Goal: Task Accomplishment & Management: Manage account settings

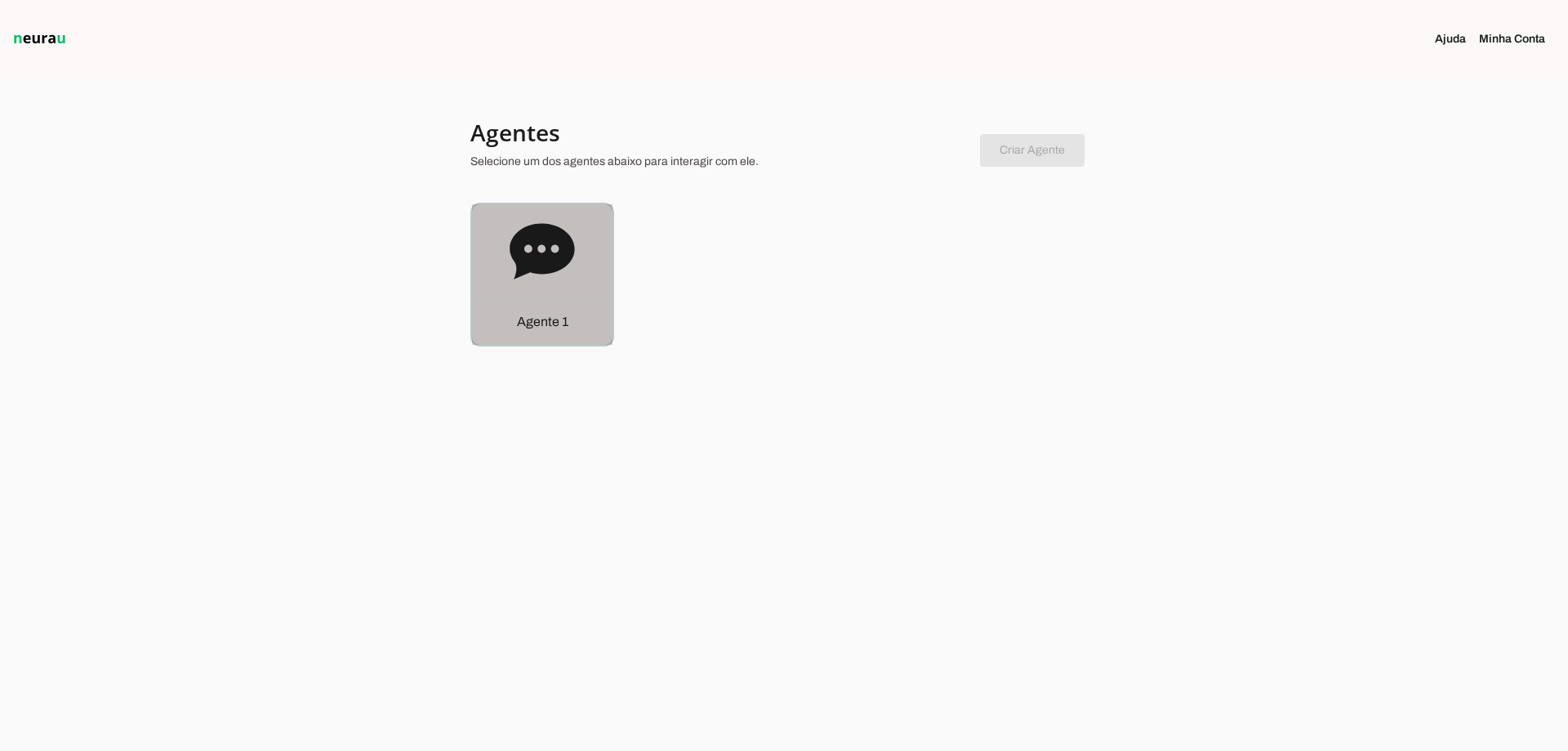
click at [527, 210] on div "Agente 1" at bounding box center [542, 274] width 141 height 141
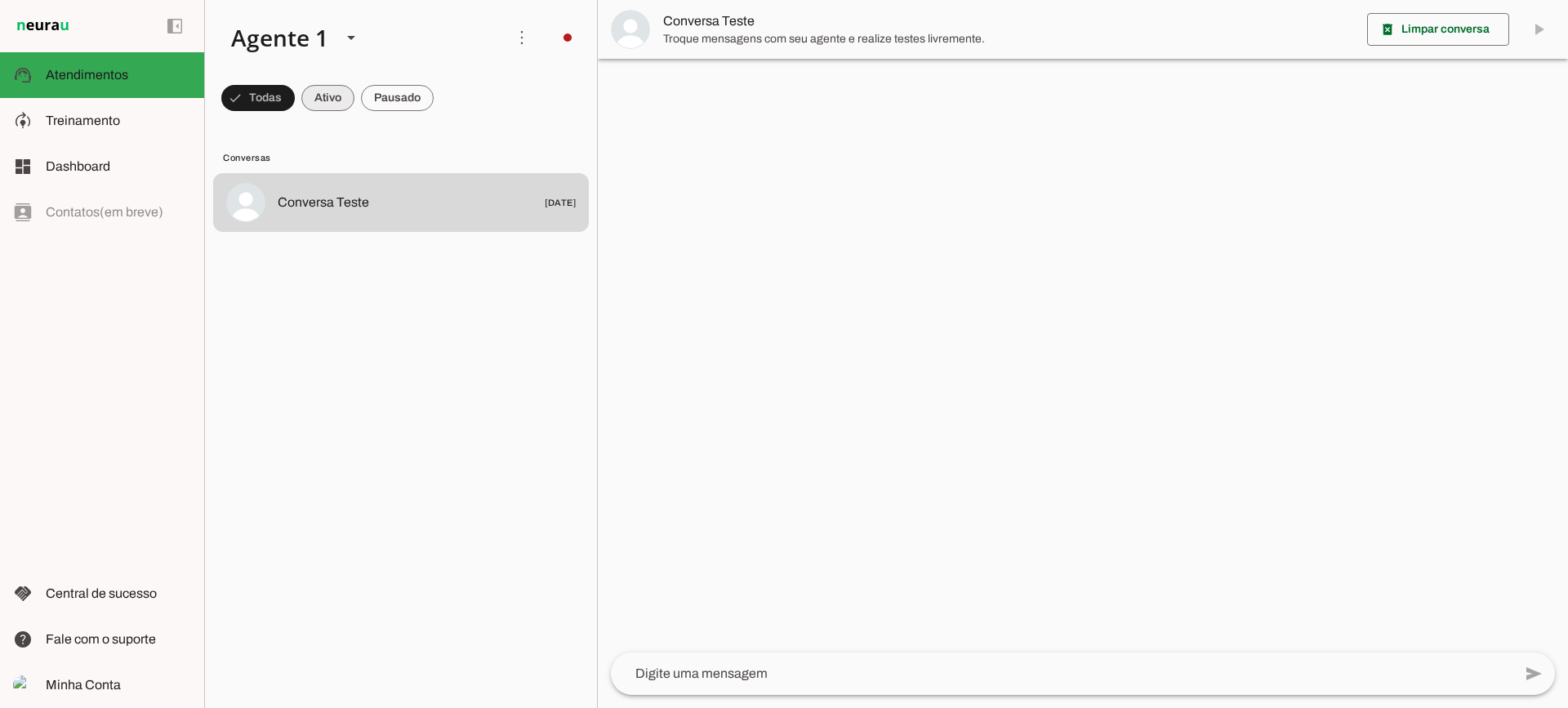
click at [331, 99] on span at bounding box center [328, 98] width 53 height 39
click at [415, 90] on span at bounding box center [397, 98] width 73 height 39
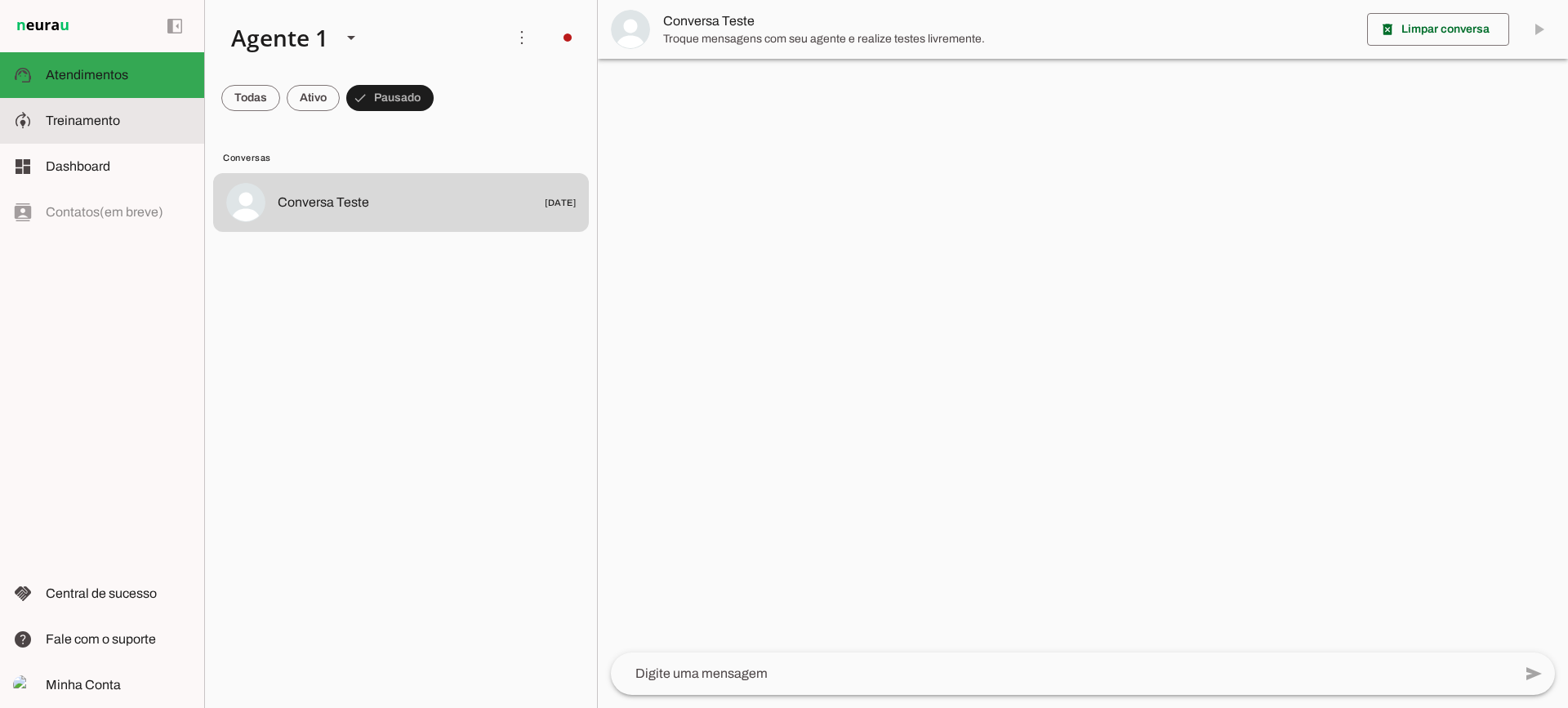
click at [128, 113] on slot at bounding box center [119, 121] width 145 height 20
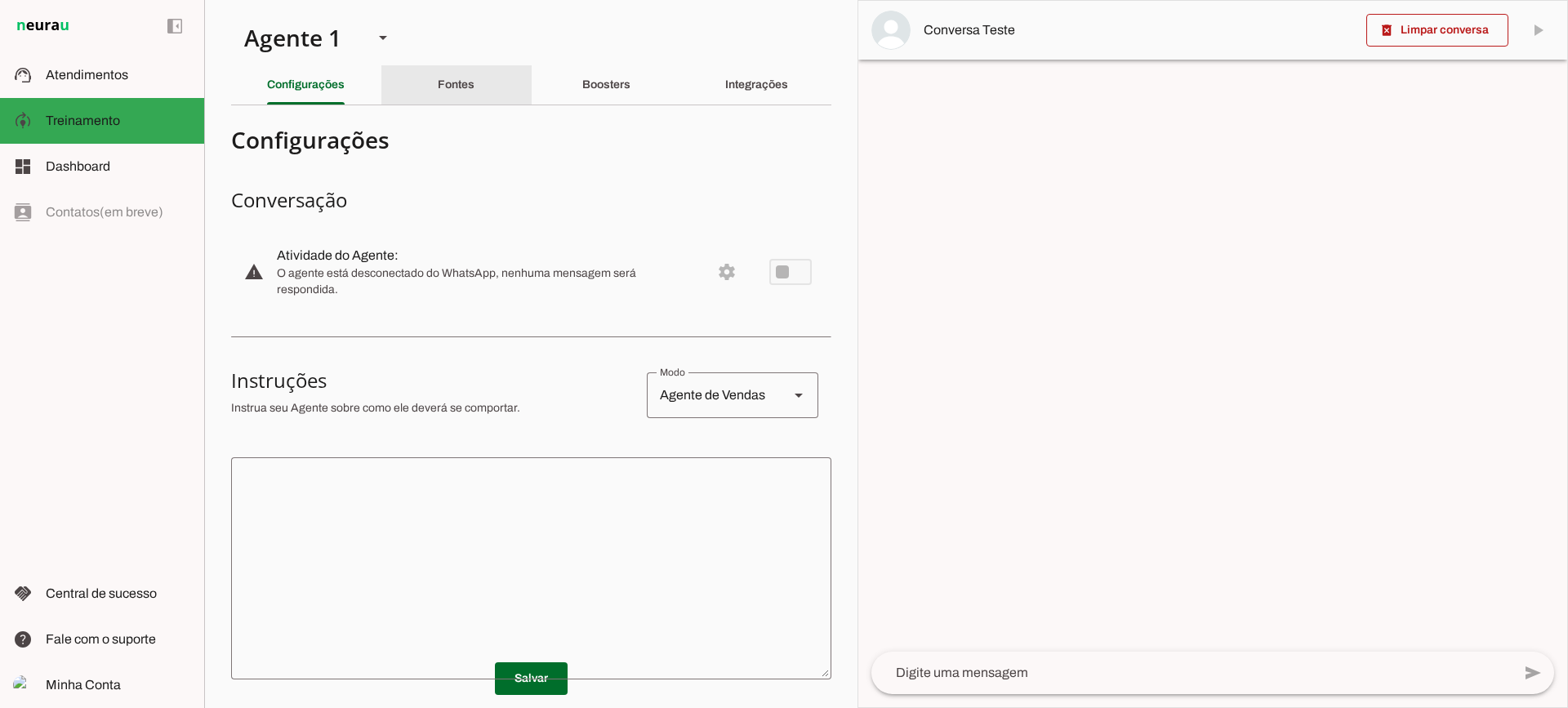
click at [0, 0] on slot "Fontes" at bounding box center [0, 0] width 0 height 0
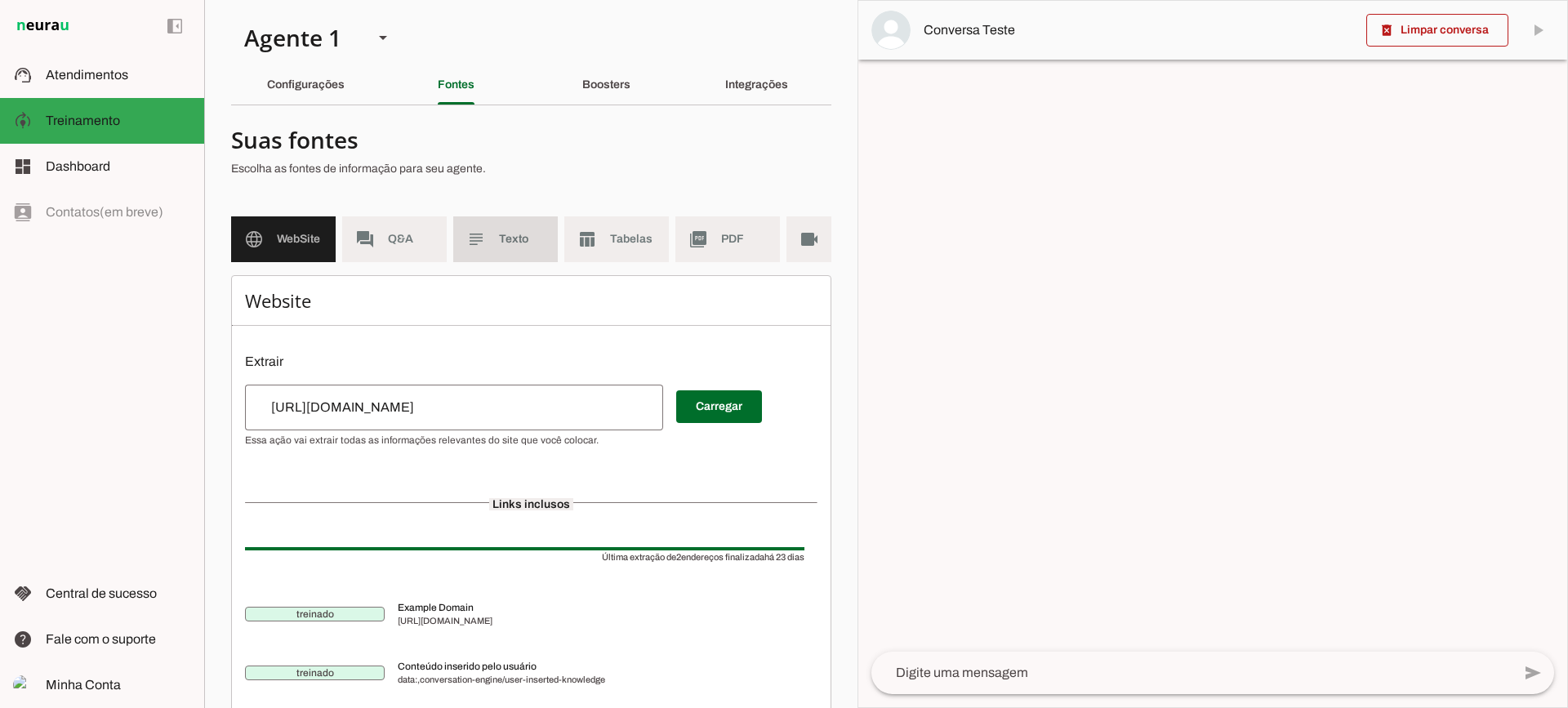
click at [538, 243] on span "Texto" at bounding box center [522, 239] width 46 height 17
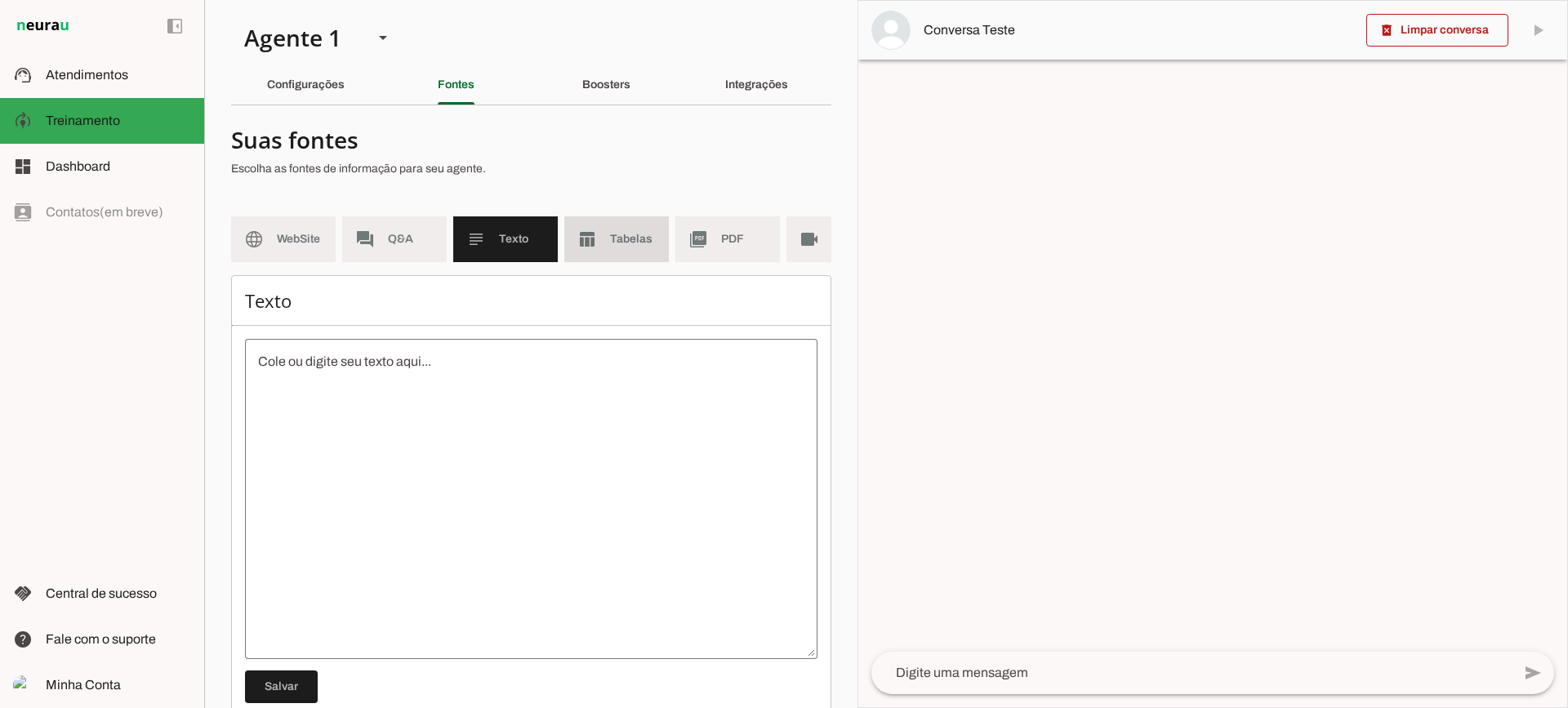
click at [0, 0] on slot "table_chart" at bounding box center [0, 0] width 0 height 0
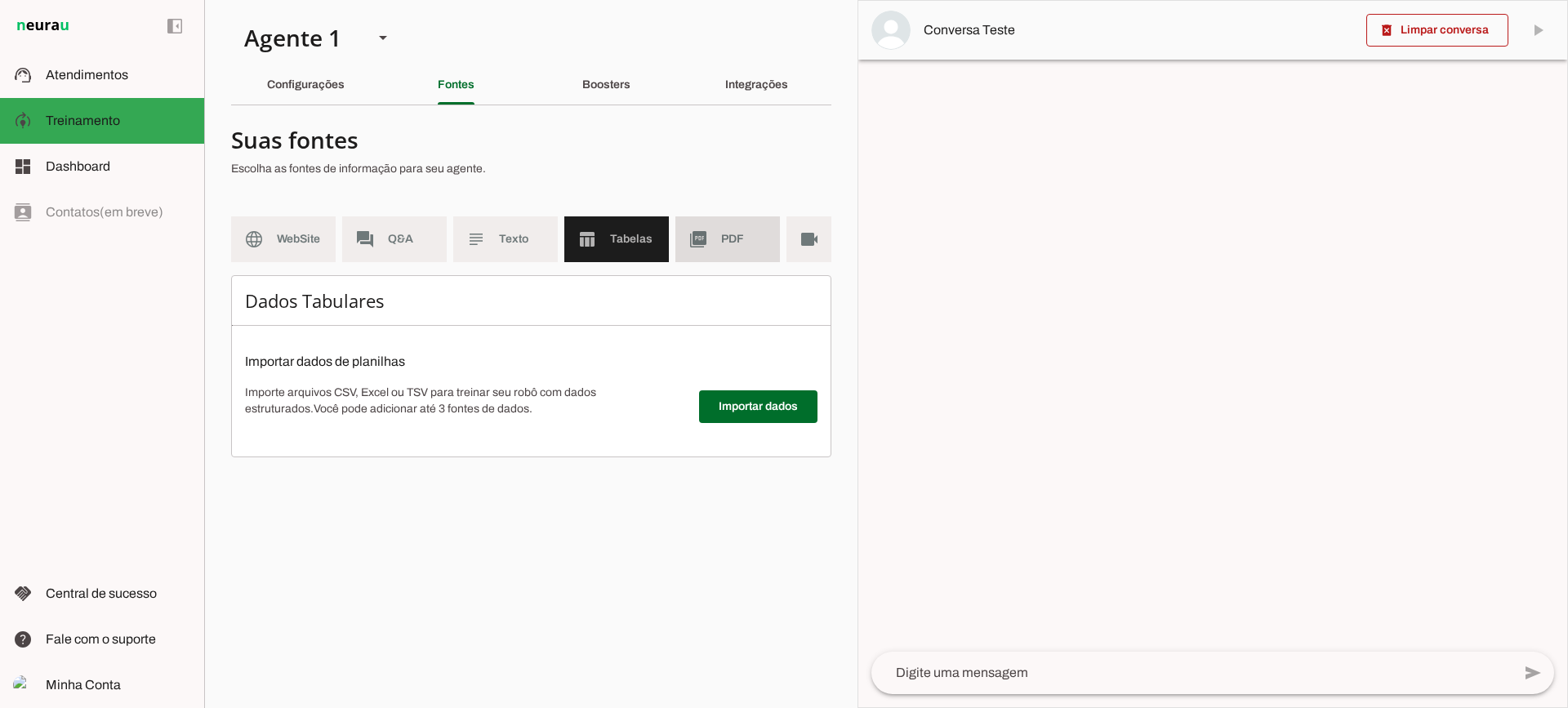
click at [727, 245] on span "PDF" at bounding box center [744, 239] width 46 height 17
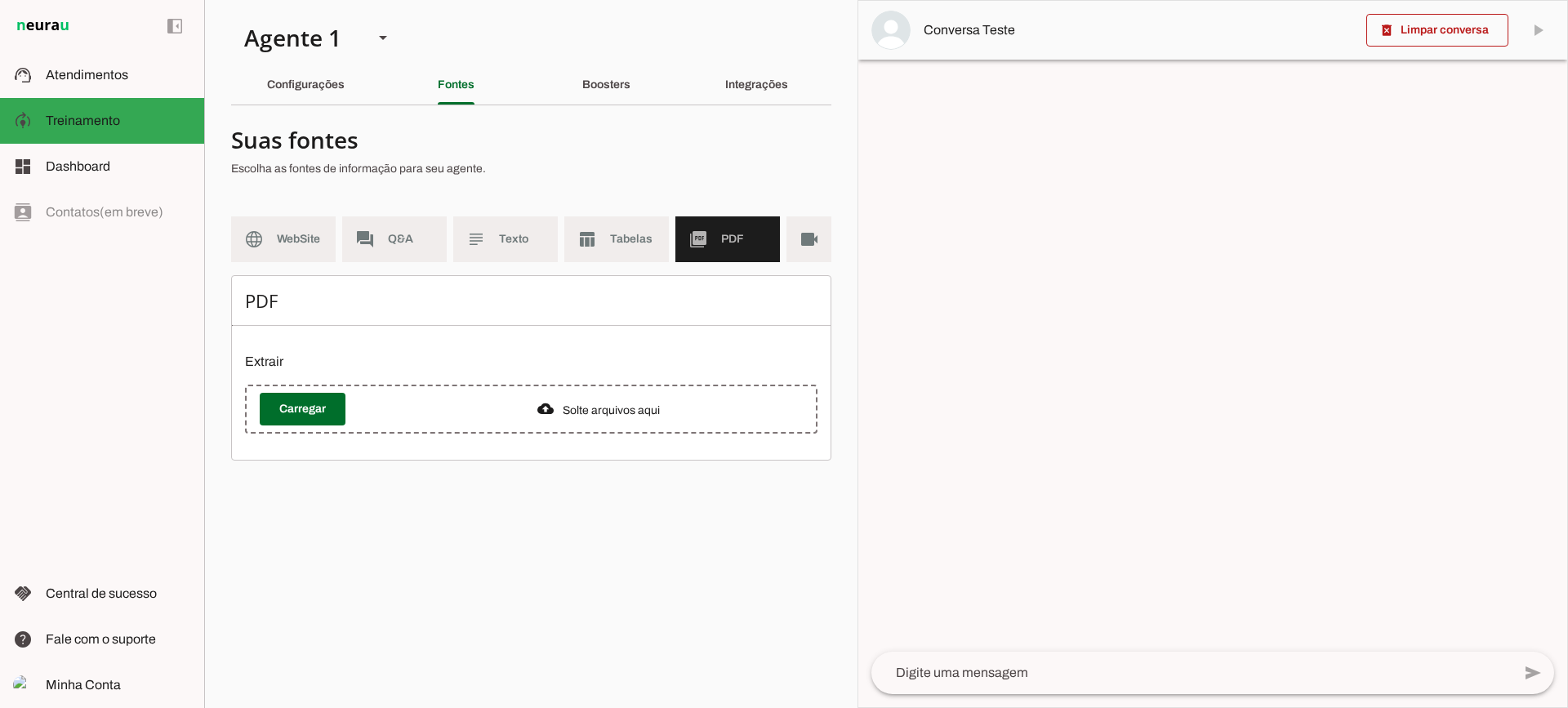
scroll to position [0, 60]
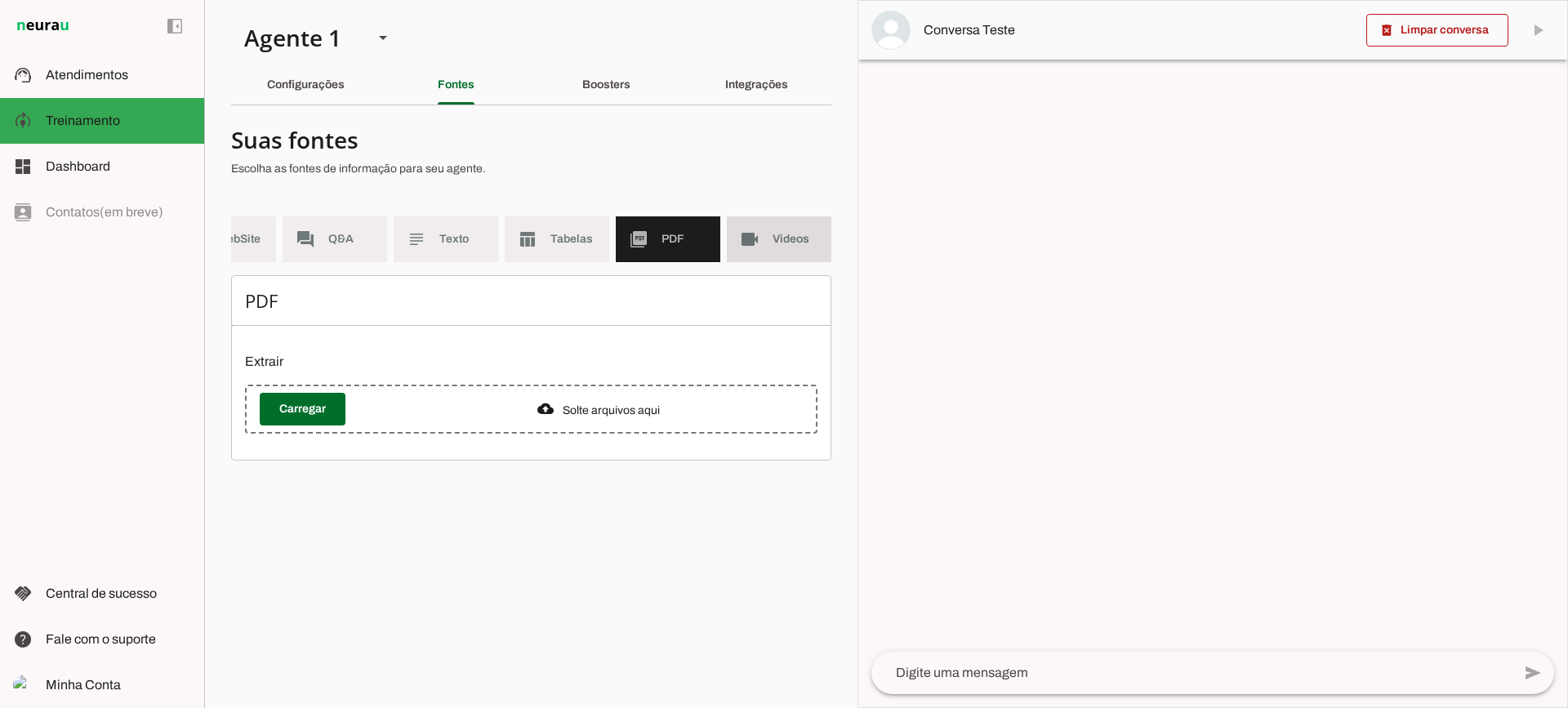
click at [784, 247] on span "Videos" at bounding box center [795, 239] width 46 height 17
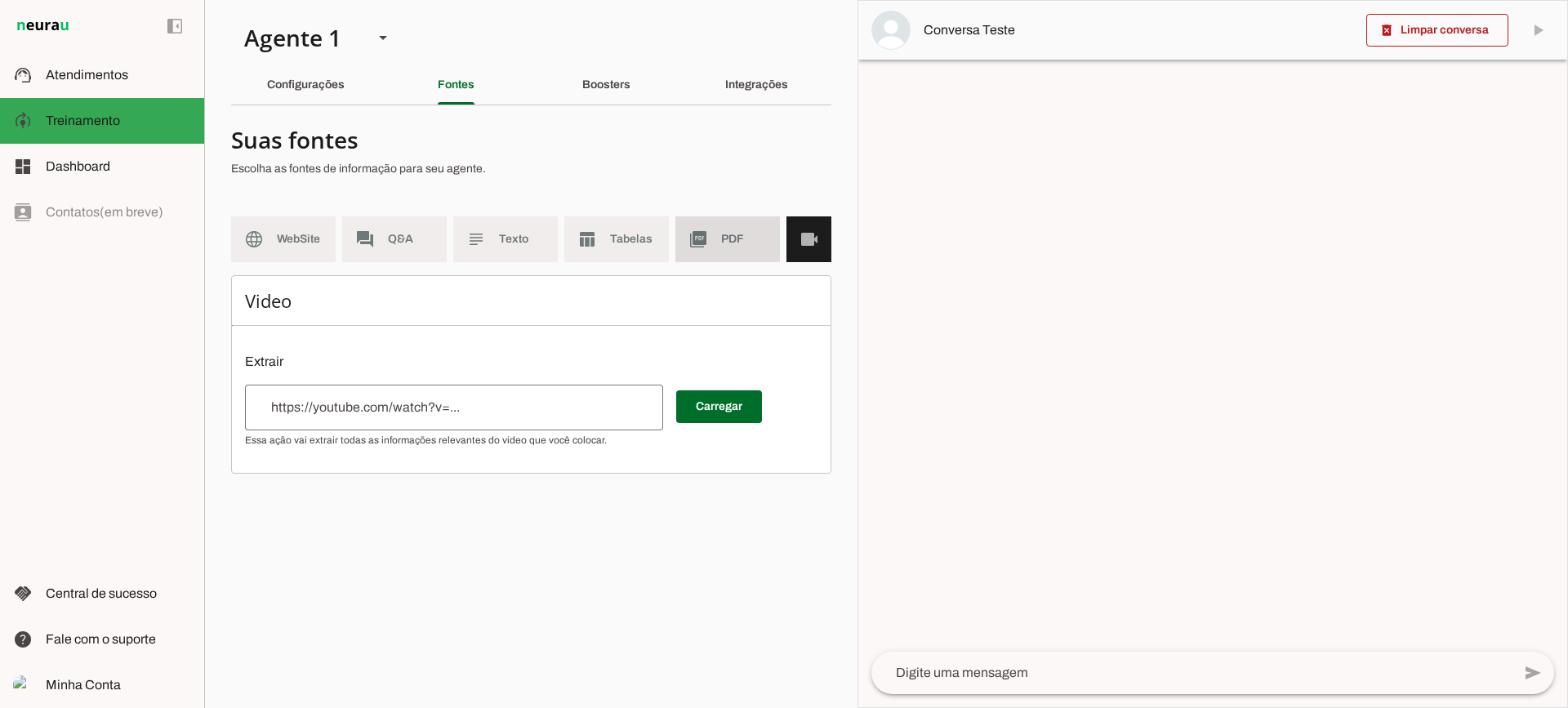
click at [716, 243] on md-item "picture_as_pdf PDF" at bounding box center [727, 239] width 104 height 46
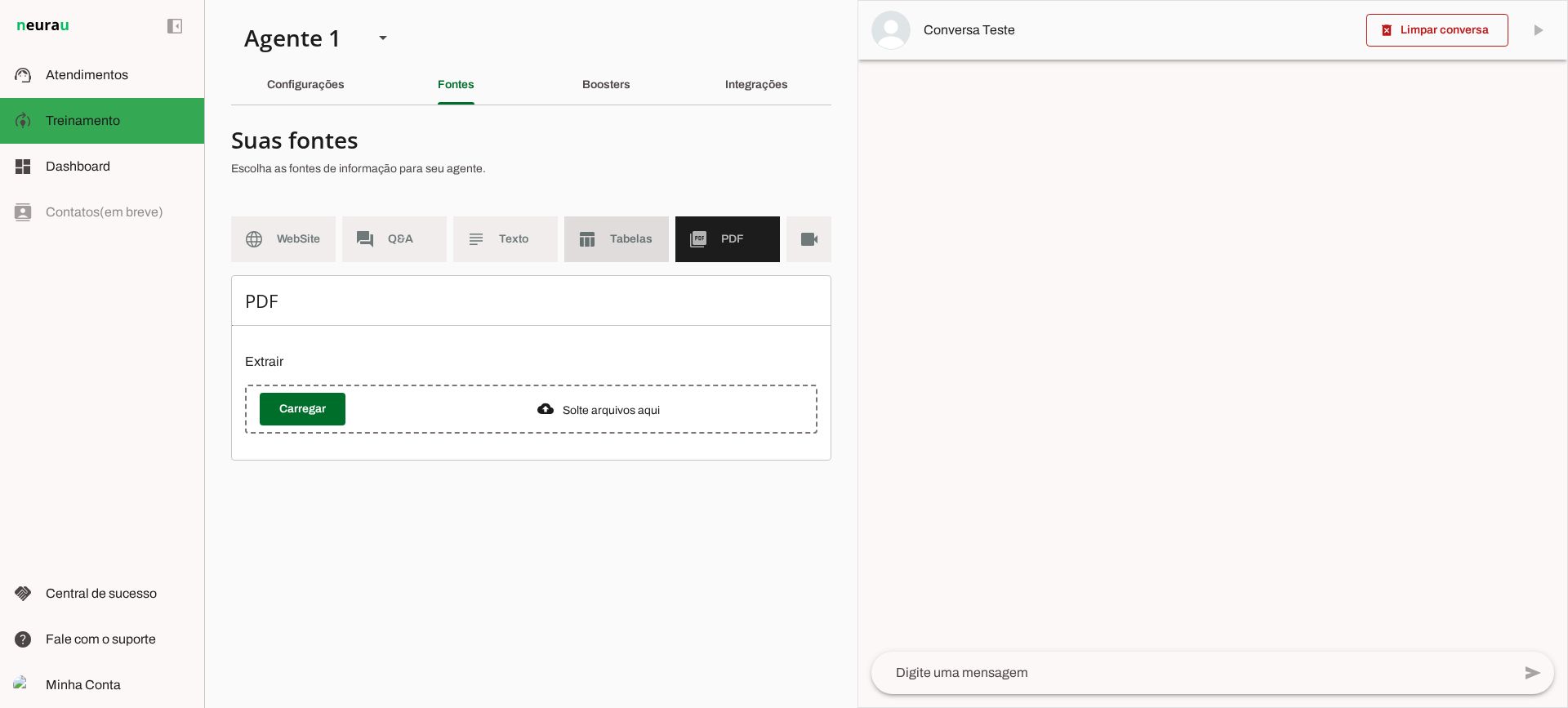
click at [611, 234] on span "Tabelas" at bounding box center [633, 239] width 46 height 17
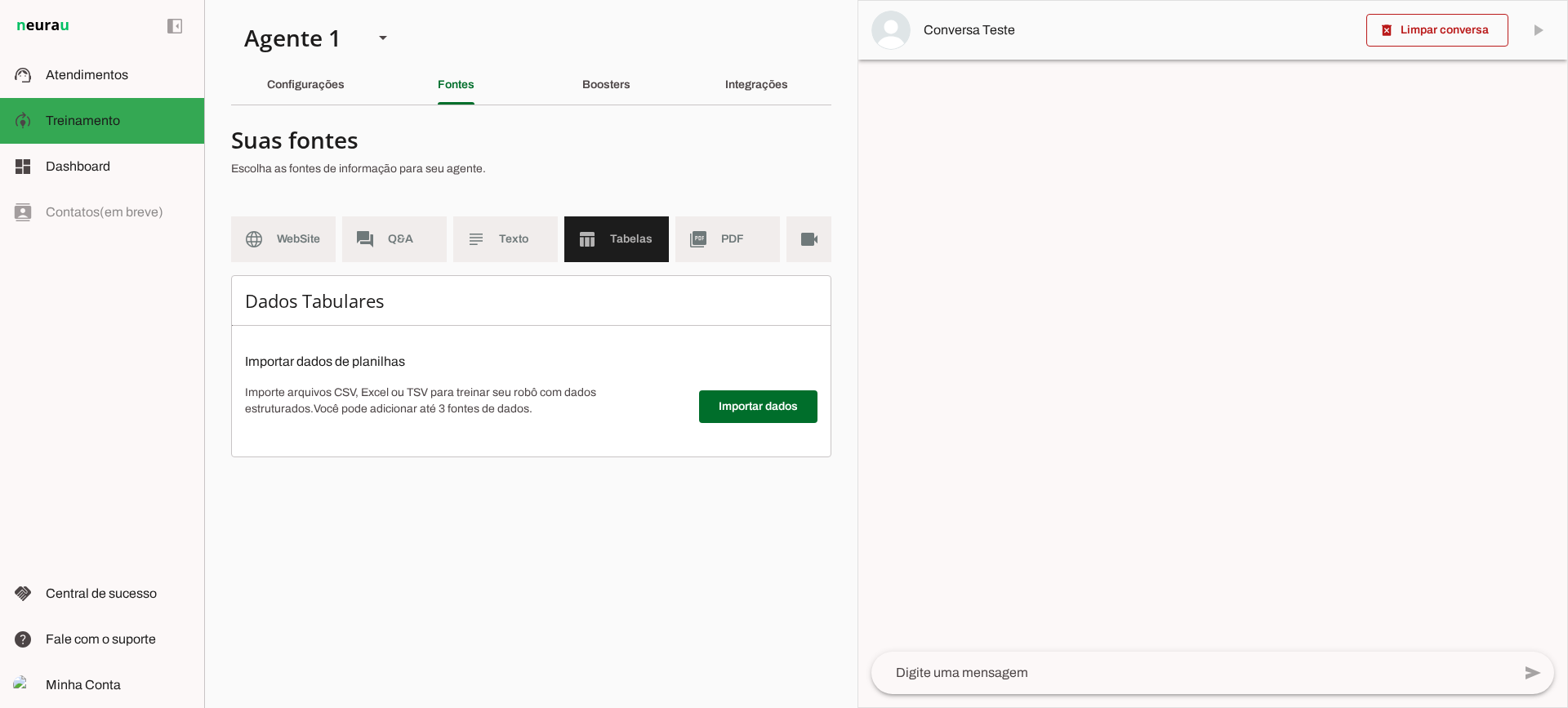
click at [723, 246] on span "PDF" at bounding box center [744, 239] width 46 height 17
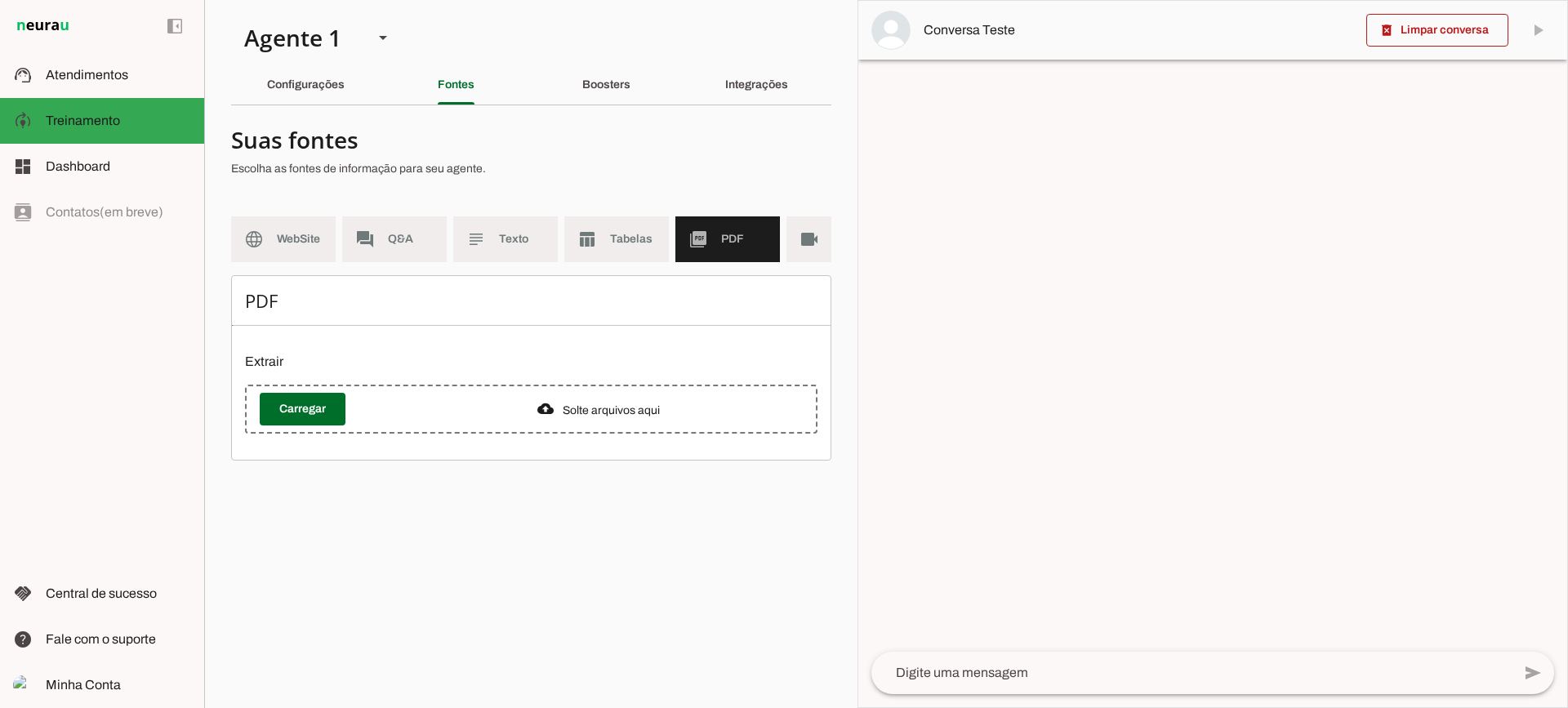
click at [341, 96] on div "Configurações" at bounding box center [306, 85] width 78 height 39
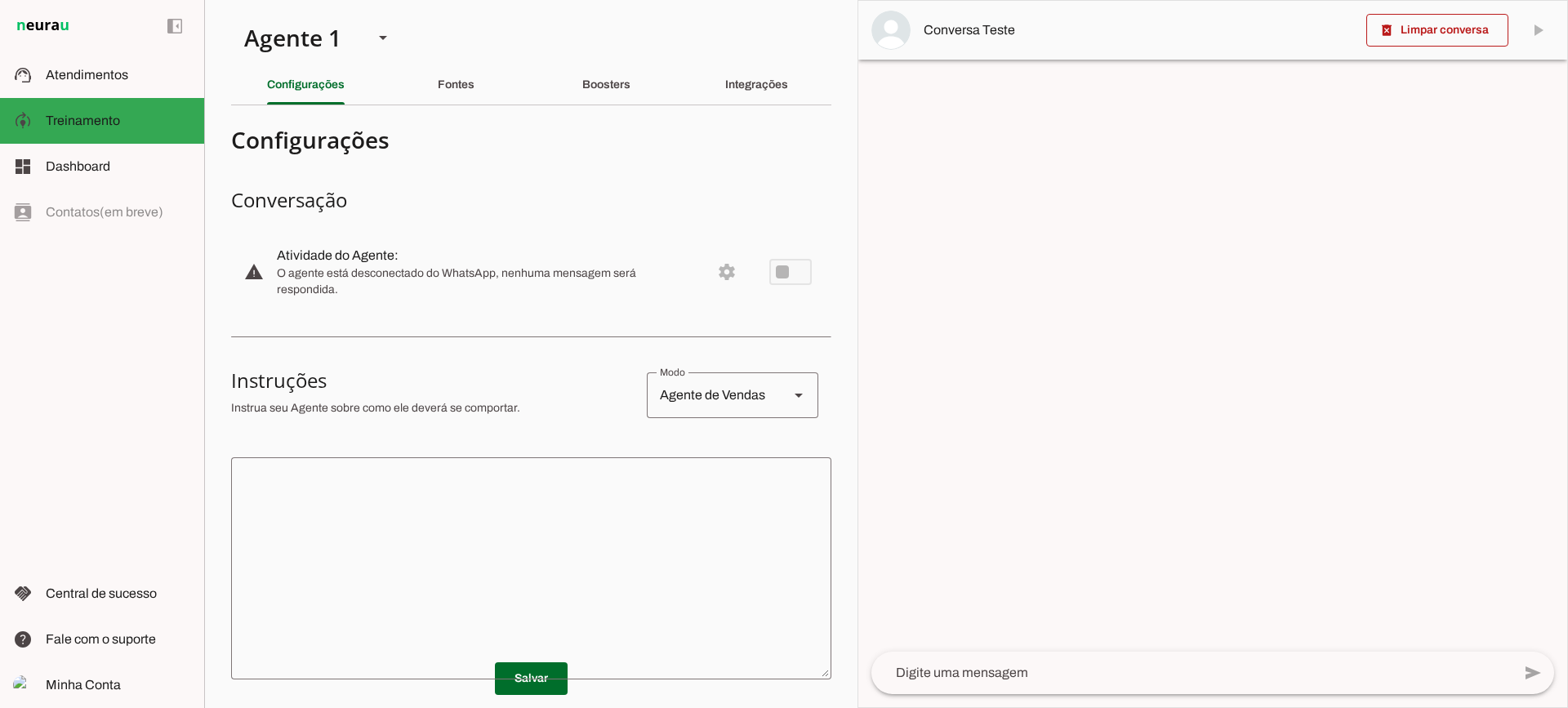
drag, startPoint x: 457, startPoint y: 60, endPoint x: 461, endPoint y: 78, distance: 18.4
click at [459, 66] on section "Agente 1 Criar Agente Você atingiu o limite de IAs Neurau permitidas. Atualize …" at bounding box center [531, 354] width 654 height 708
click at [461, 78] on div "Fontes" at bounding box center [455, 85] width 36 height 39
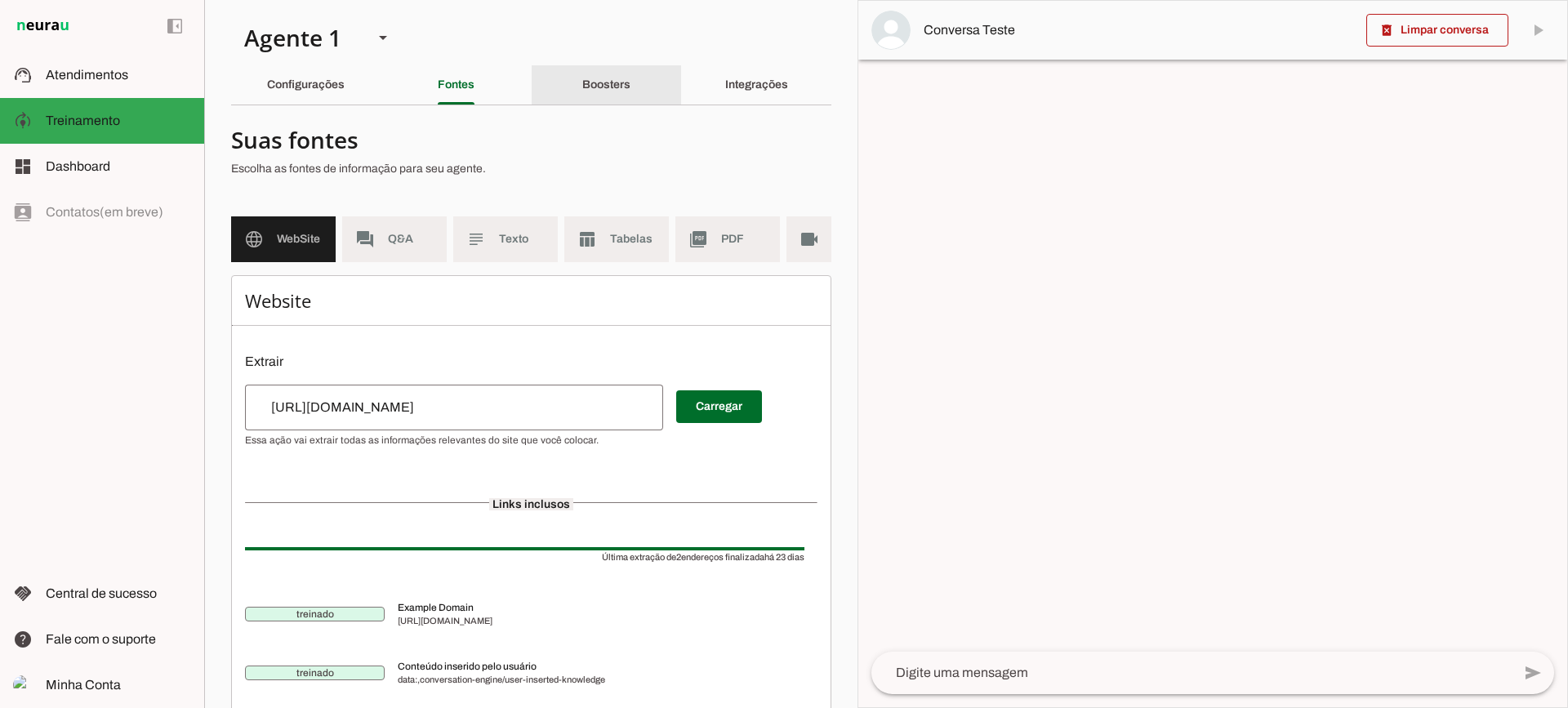
click at [586, 92] on div "Boosters" at bounding box center [606, 85] width 48 height 39
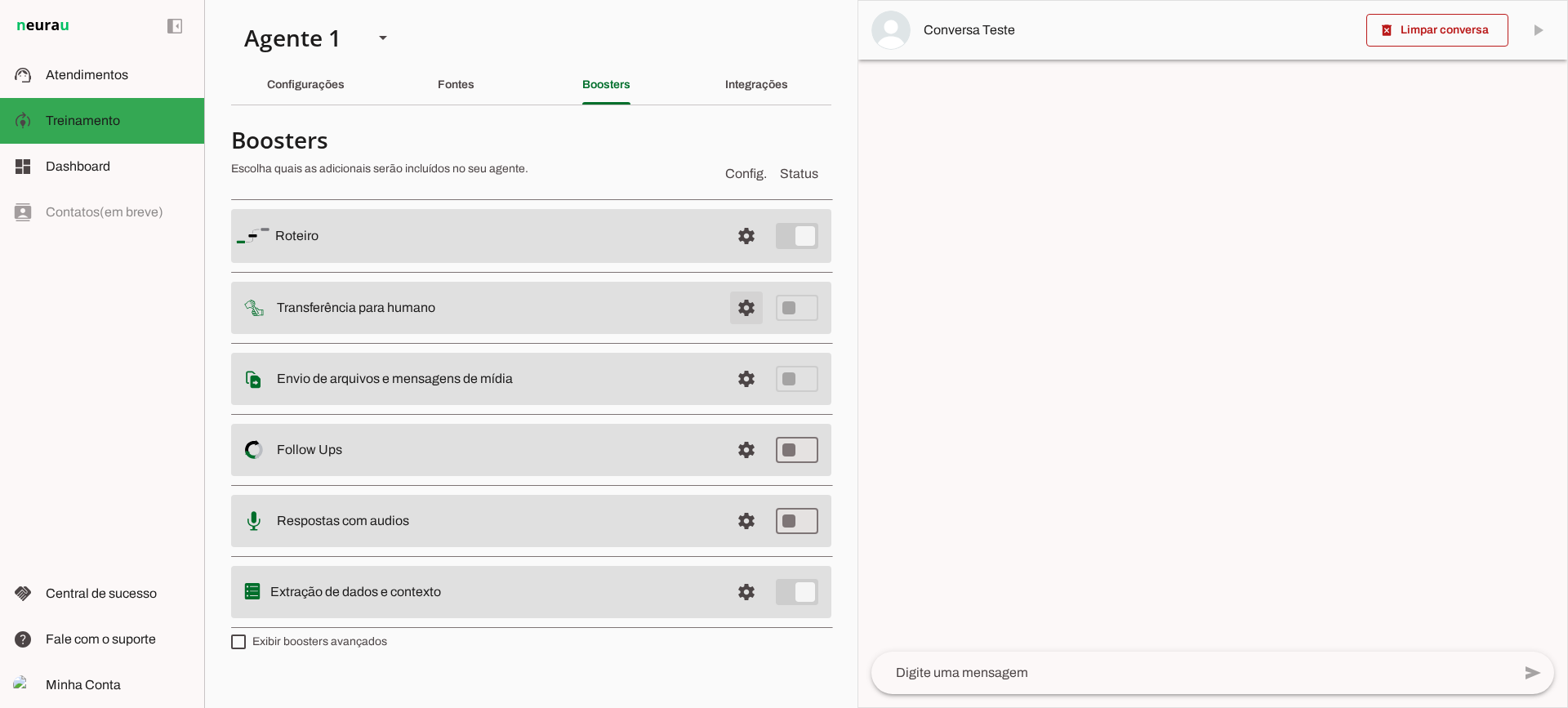
click at [758, 302] on span at bounding box center [747, 308] width 39 height 39
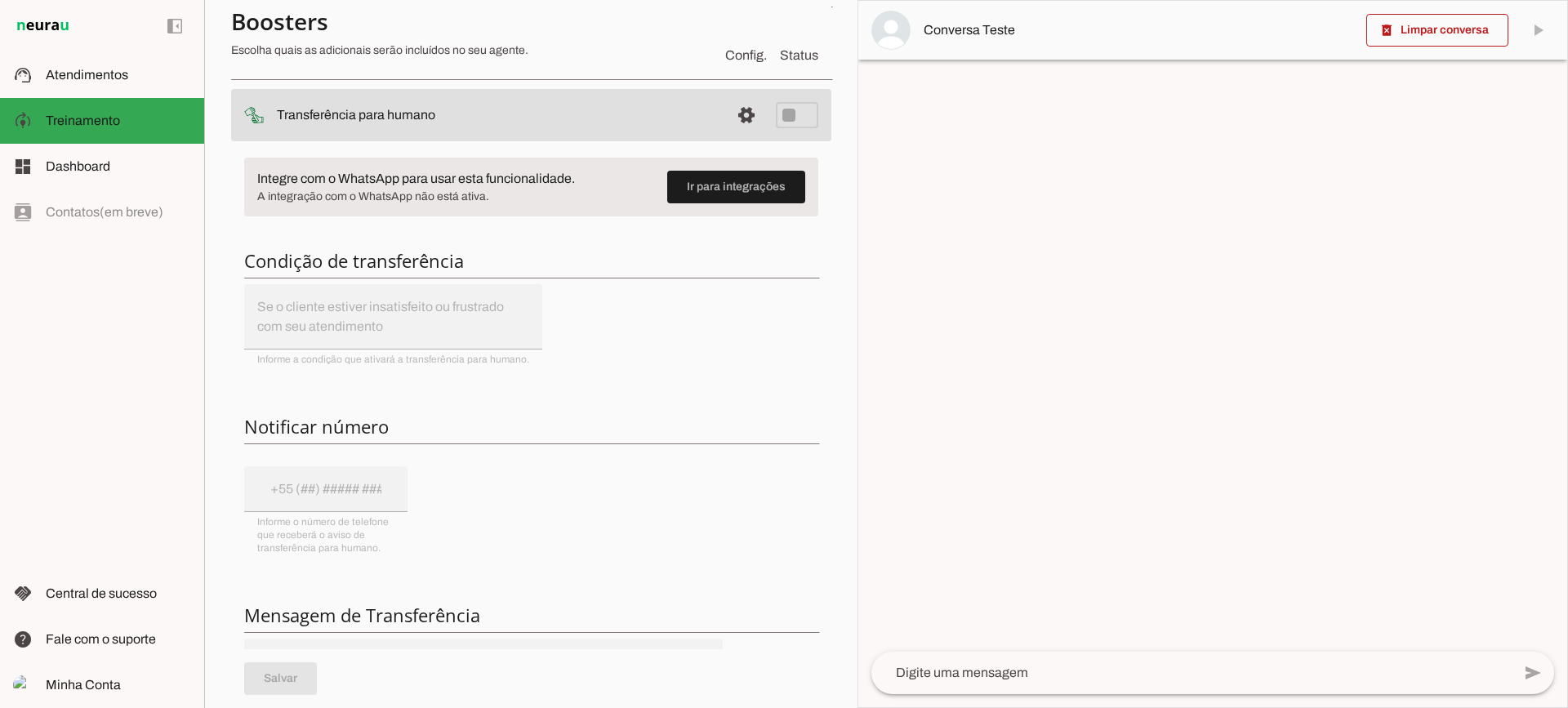
scroll to position [163, 0]
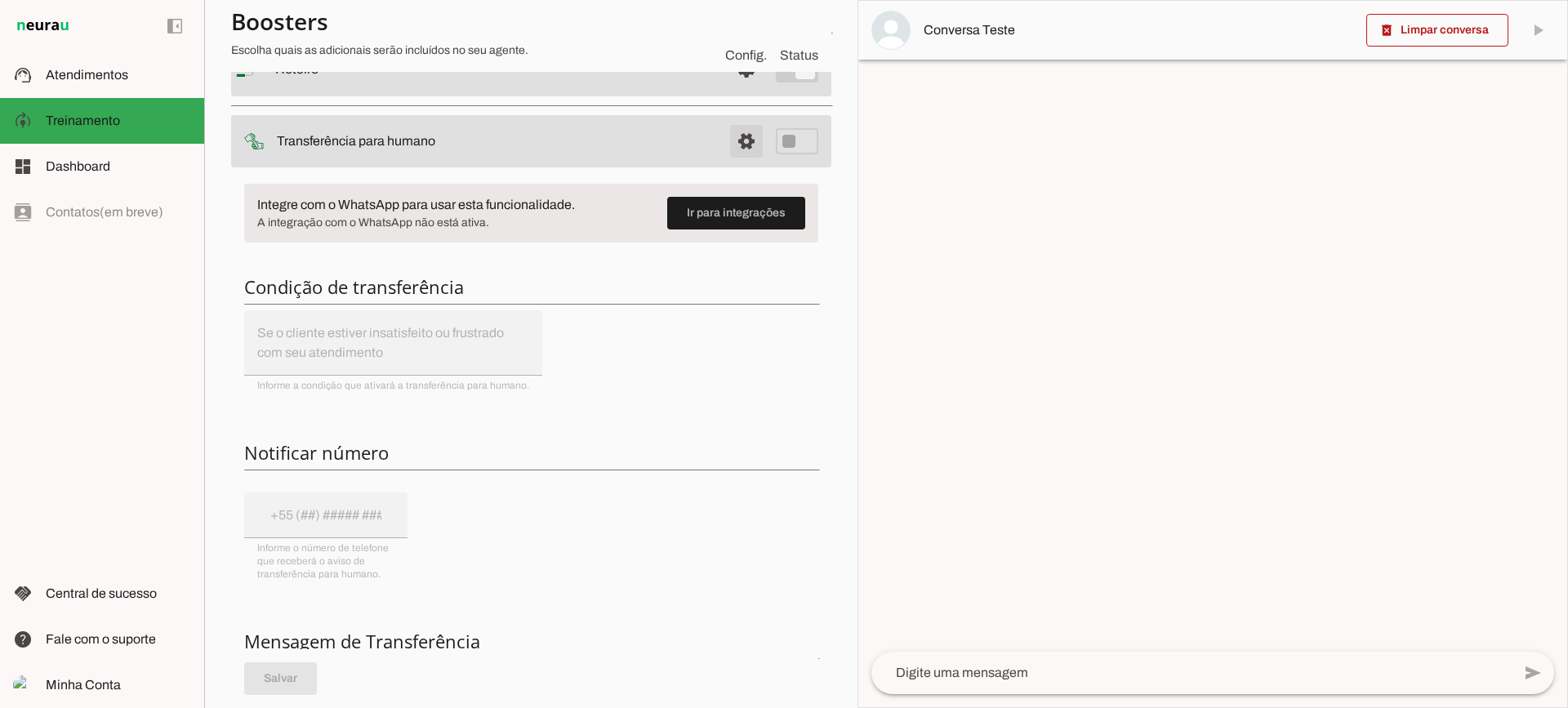
click at [747, 138] on span at bounding box center [747, 142] width 39 height 39
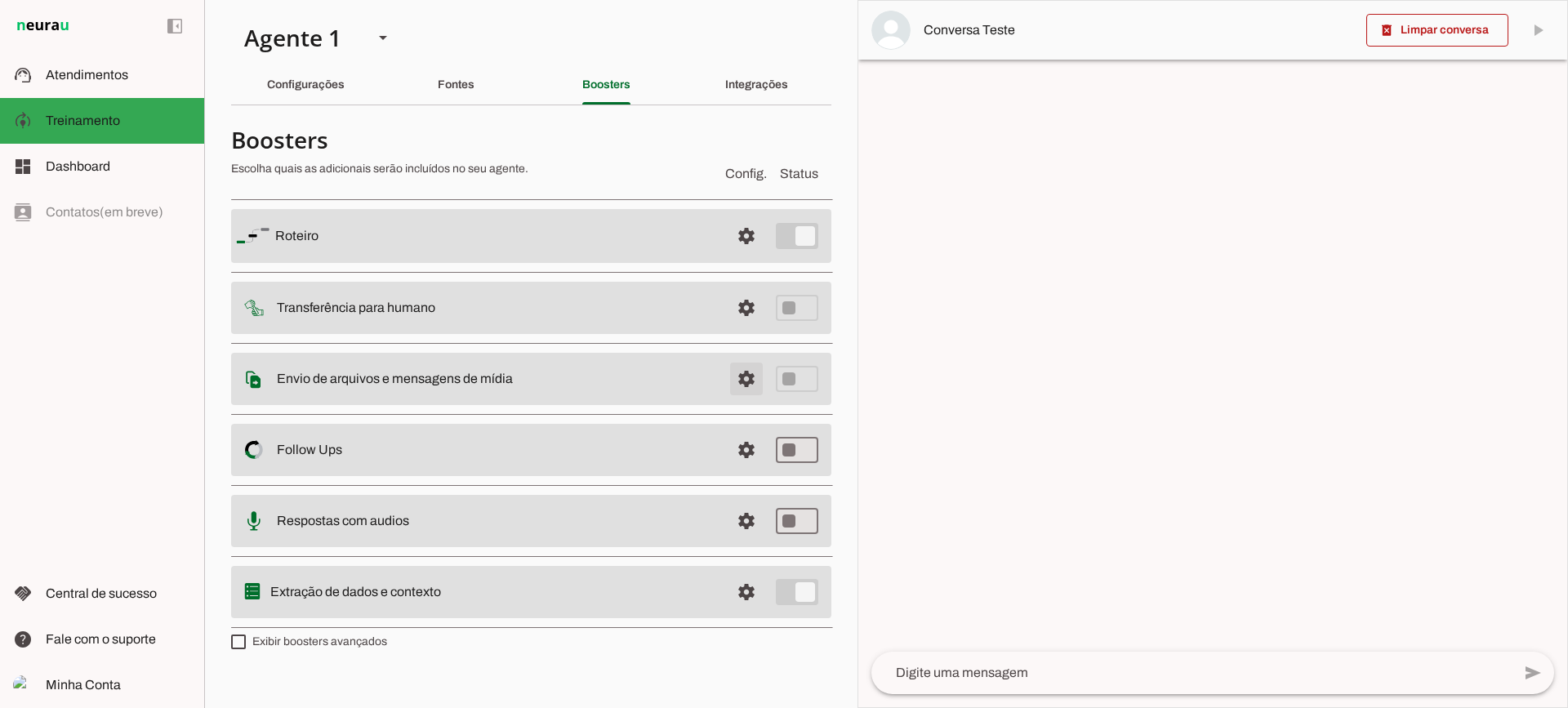
click at [753, 386] on span at bounding box center [747, 380] width 39 height 39
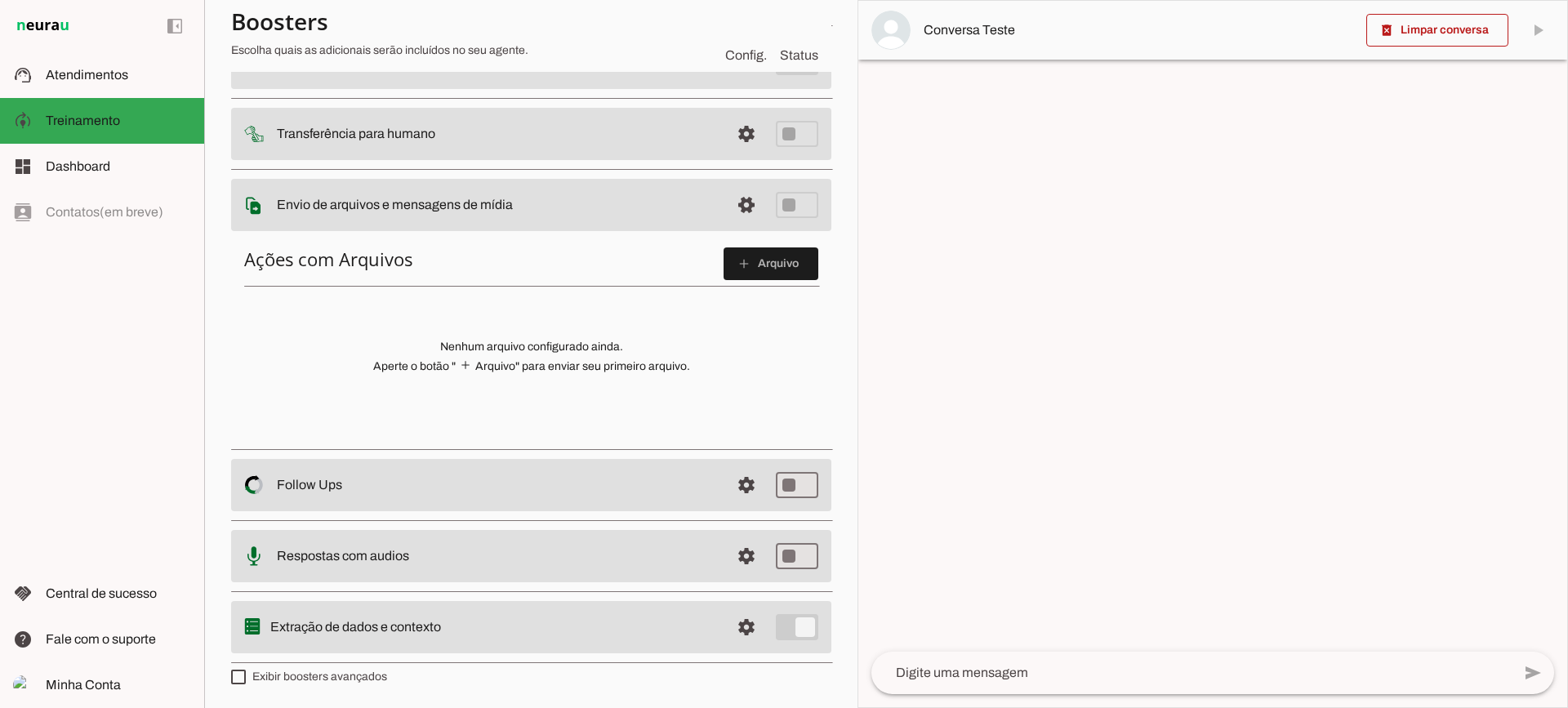
scroll to position [171, 0]
click at [783, 275] on span at bounding box center [771, 264] width 94 height 39
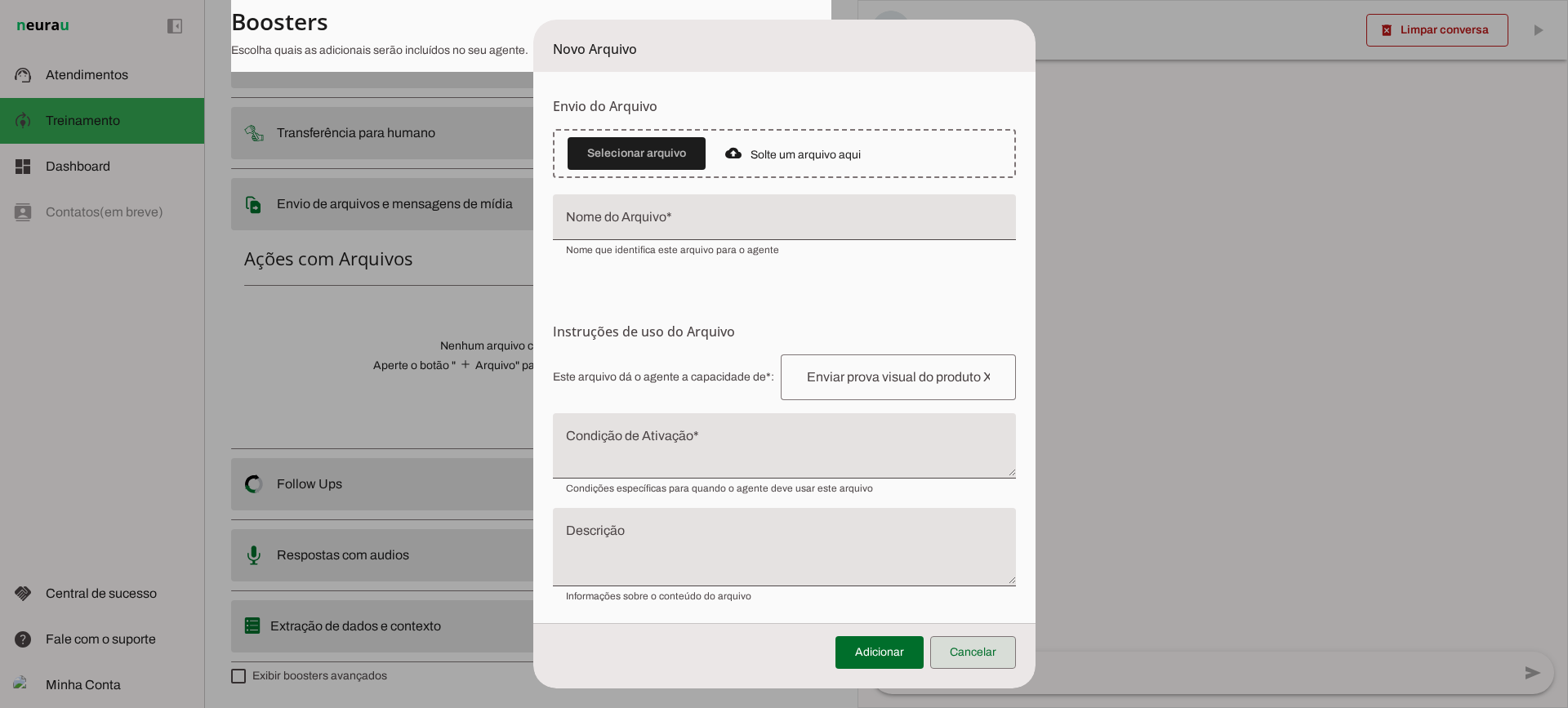
click at [994, 648] on span at bounding box center [972, 653] width 86 height 39
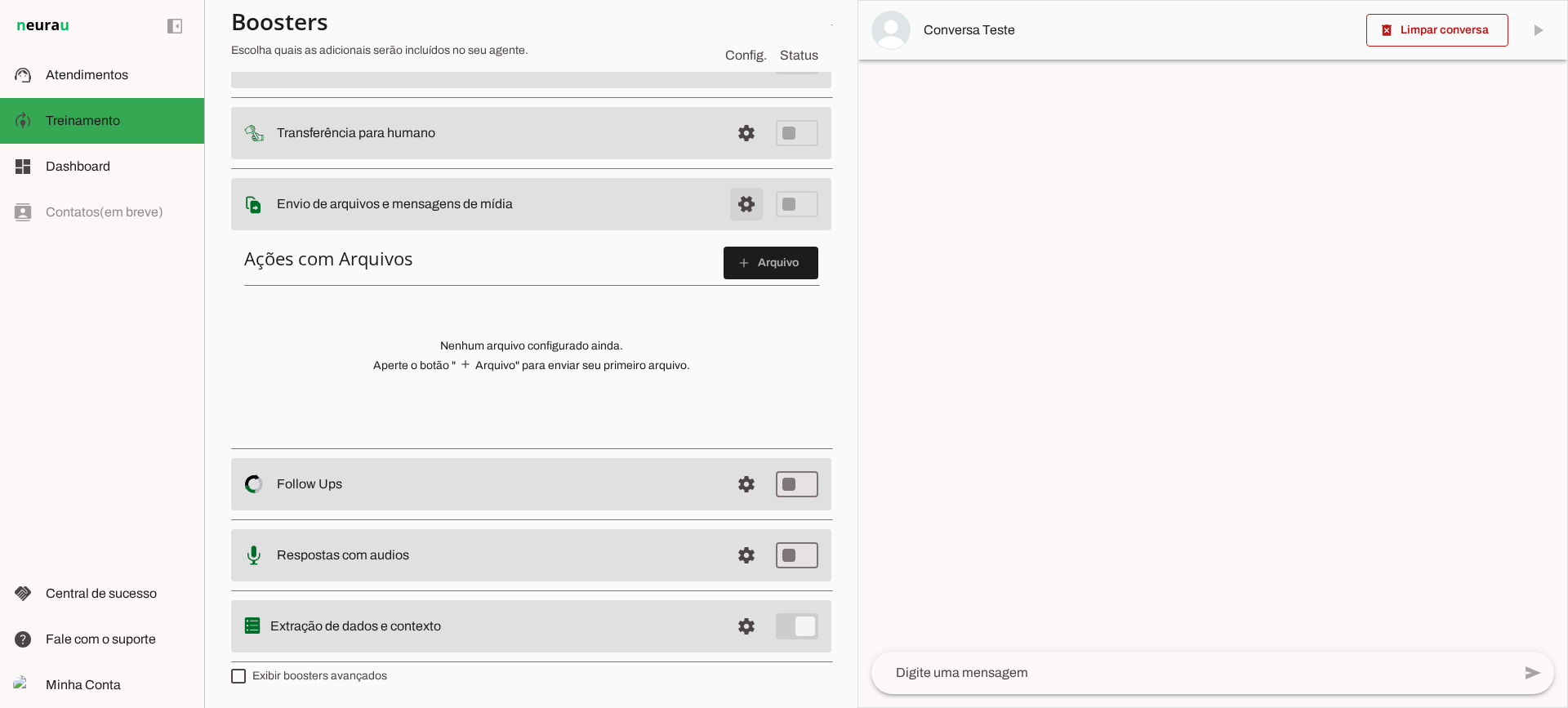
click at [742, 221] on span at bounding box center [747, 205] width 39 height 39
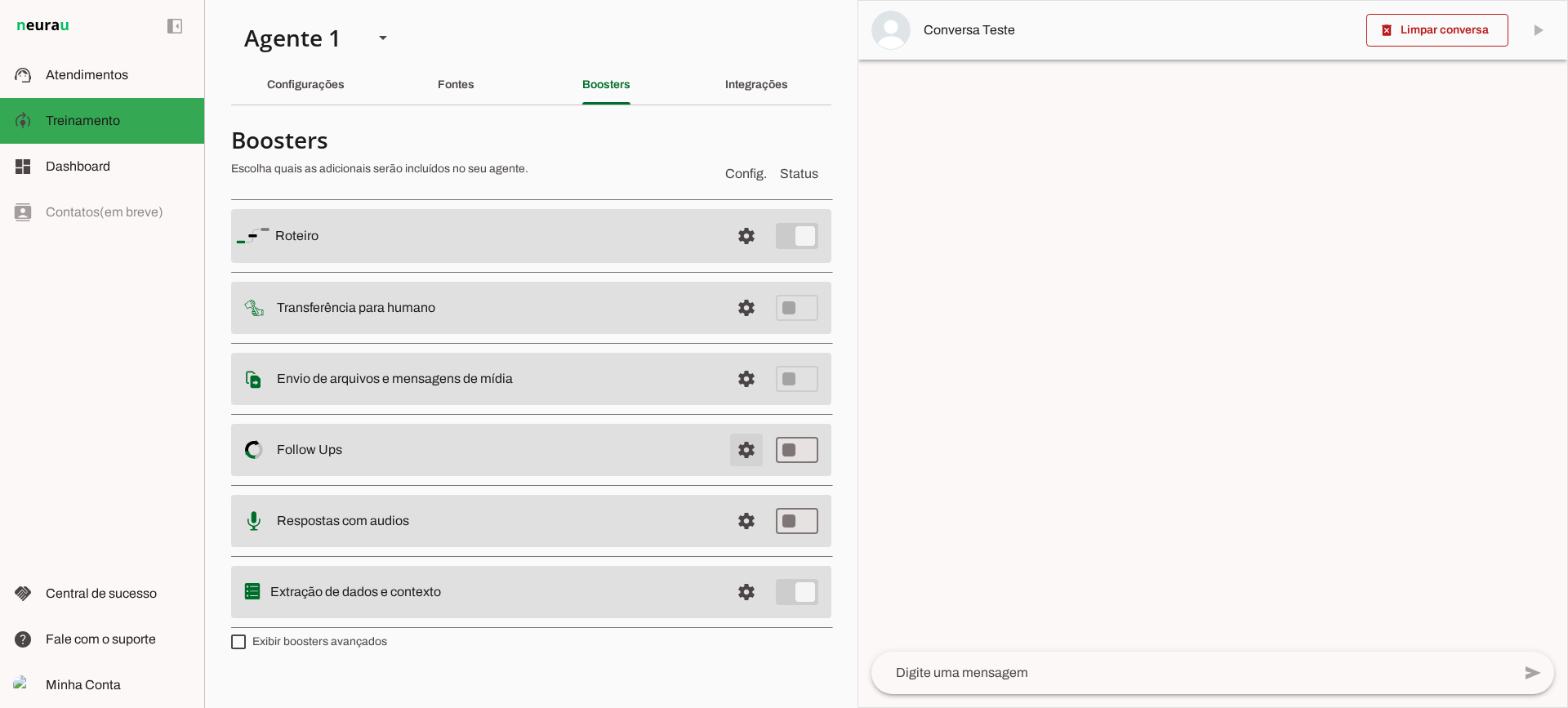
click at [756, 452] on span at bounding box center [747, 450] width 39 height 39
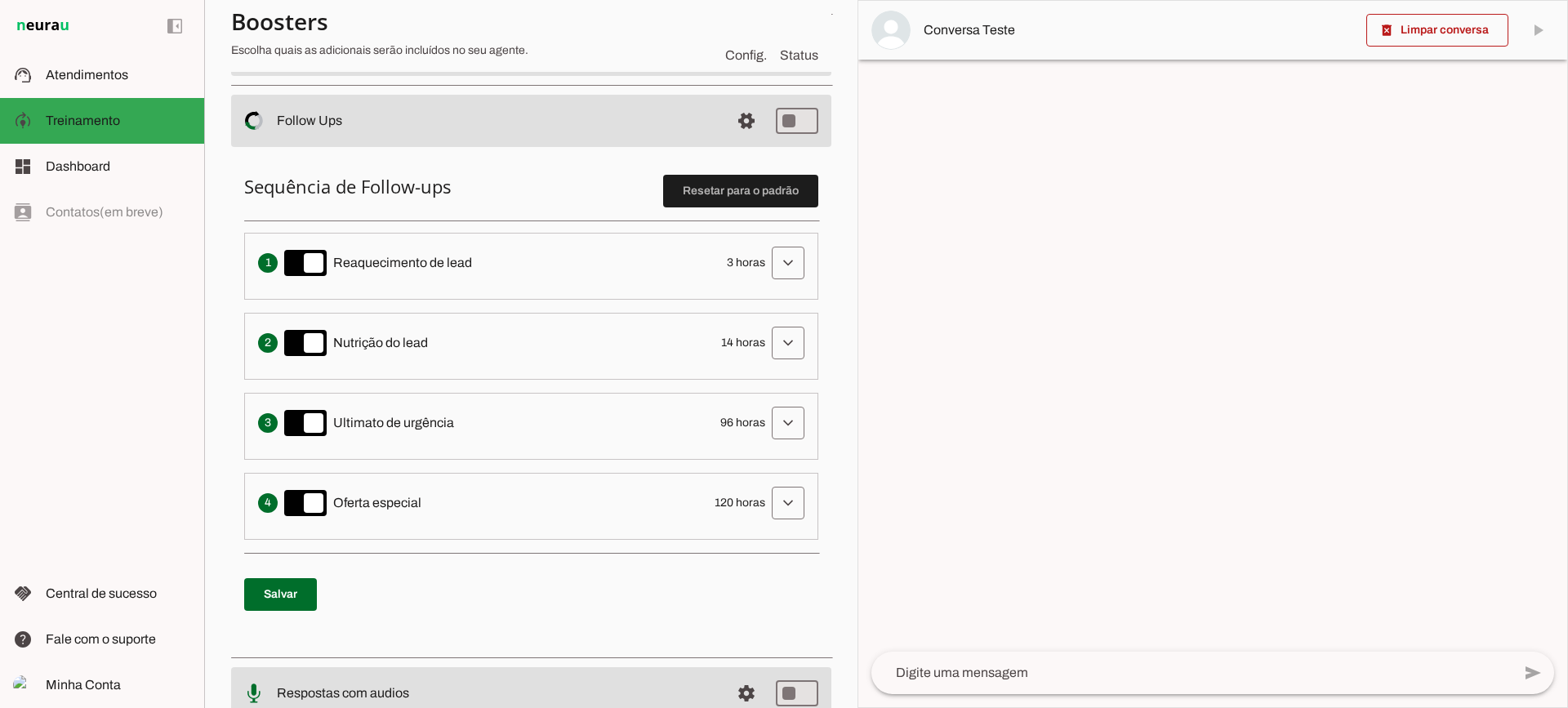
scroll to position [326, 0]
click at [769, 254] on span at bounding box center [788, 263] width 39 height 39
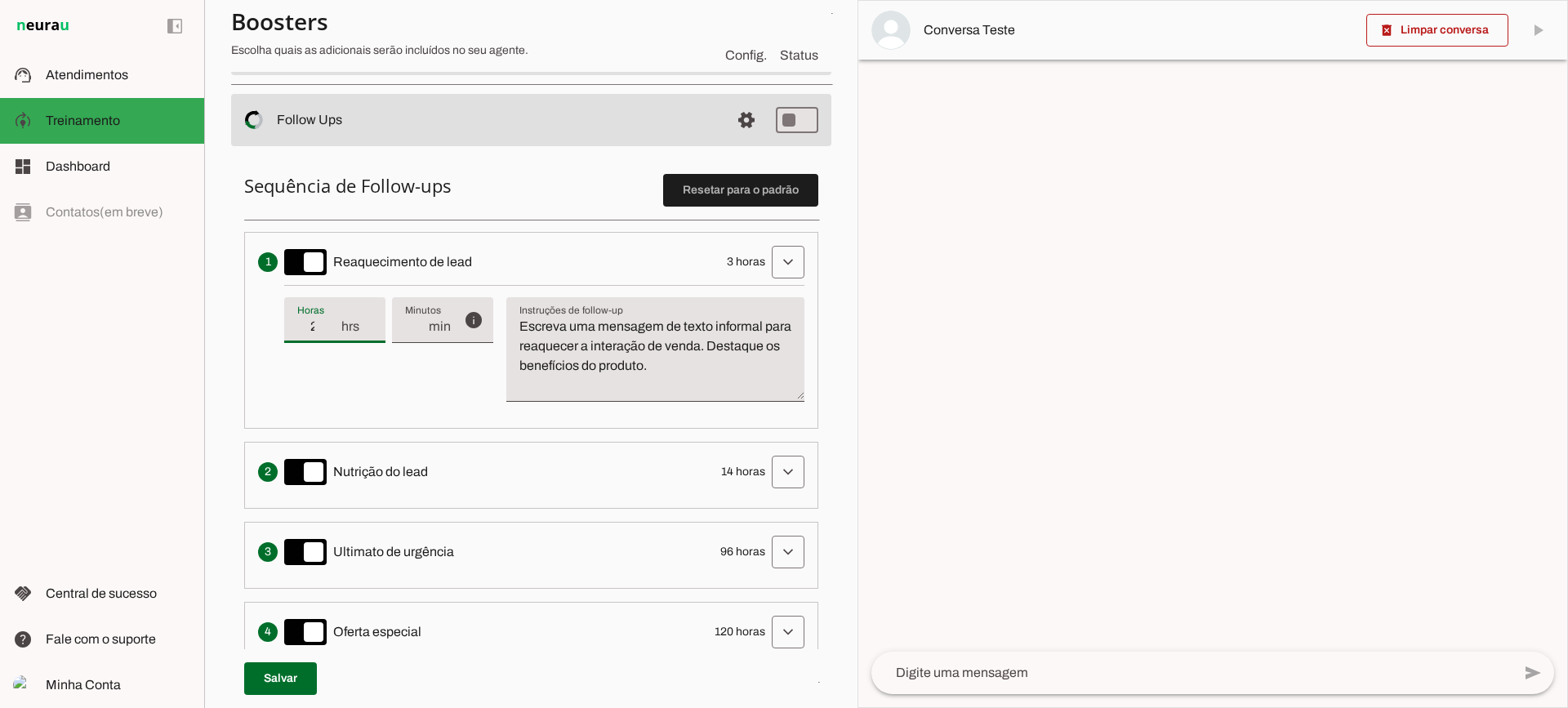
type input "2"
type md-filled-text-field "2"
click at [336, 332] on input "2" at bounding box center [318, 326] width 42 height 20
type input "1"
type md-filled-text-field "1"
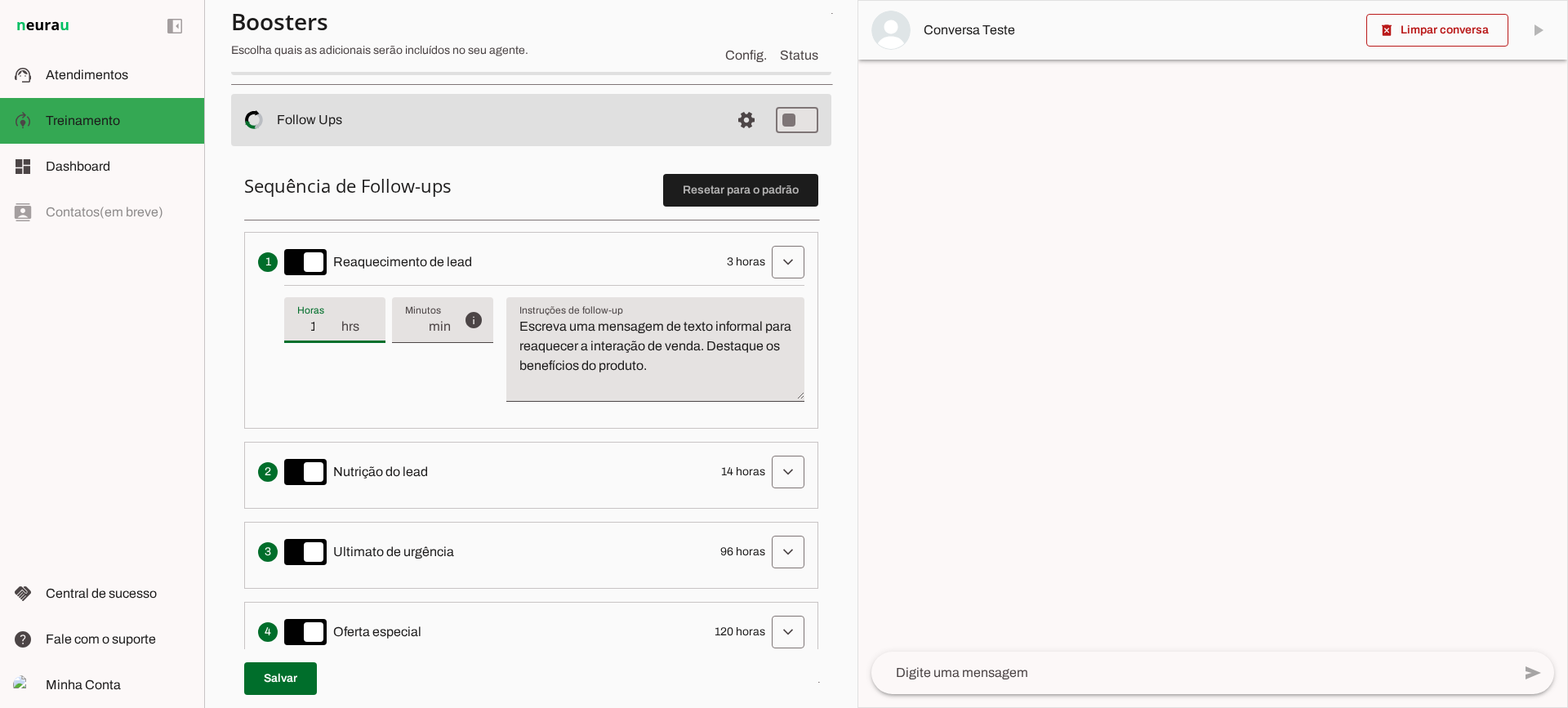
click at [336, 332] on input "1" at bounding box center [318, 326] width 42 height 20
type input "2"
type md-filled-text-field "2"
click at [335, 324] on input "2" at bounding box center [318, 326] width 42 height 20
type input "3"
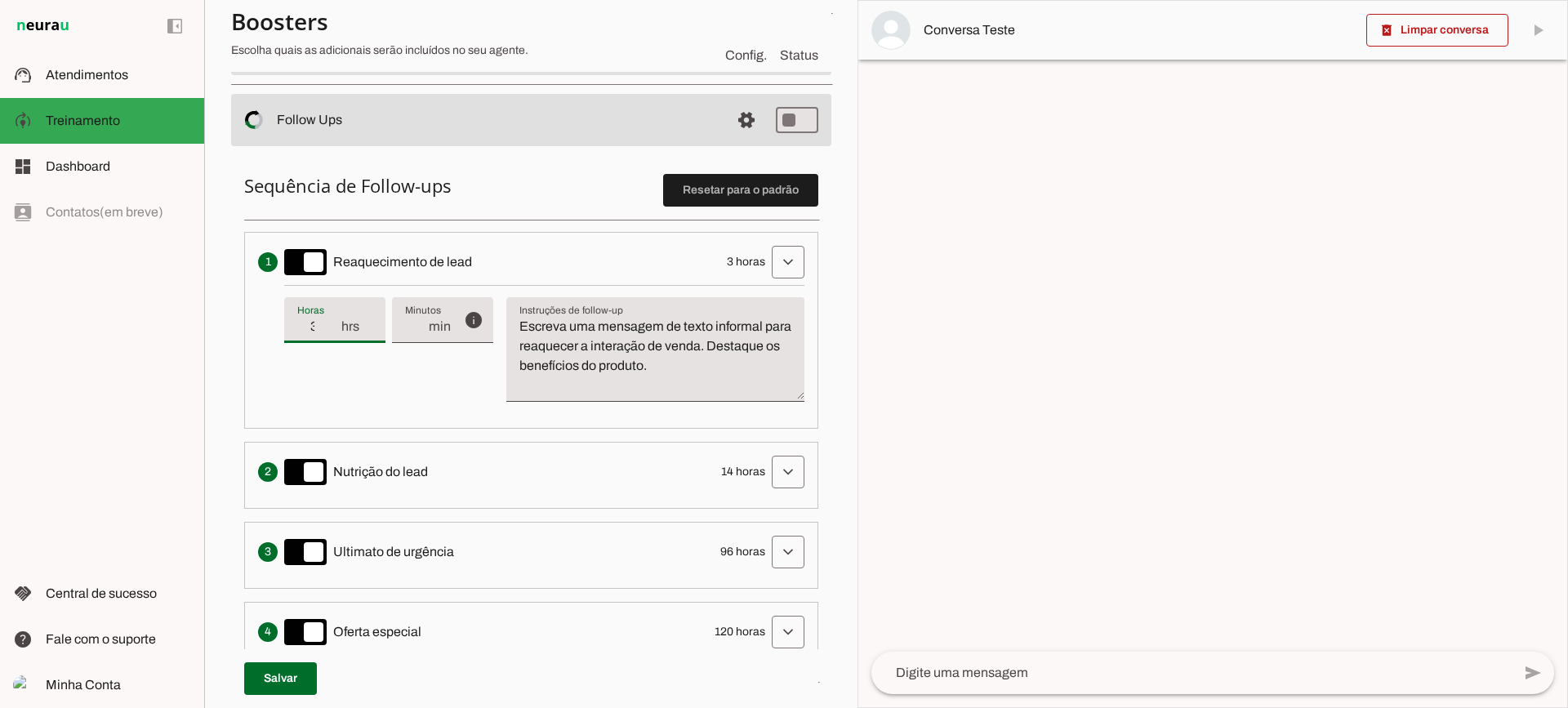
type md-filled-text-field "3"
click at [335, 324] on input "3" at bounding box center [318, 326] width 42 height 20
type input "4"
type md-filled-text-field "4"
click at [335, 324] on input "4" at bounding box center [318, 326] width 42 height 20
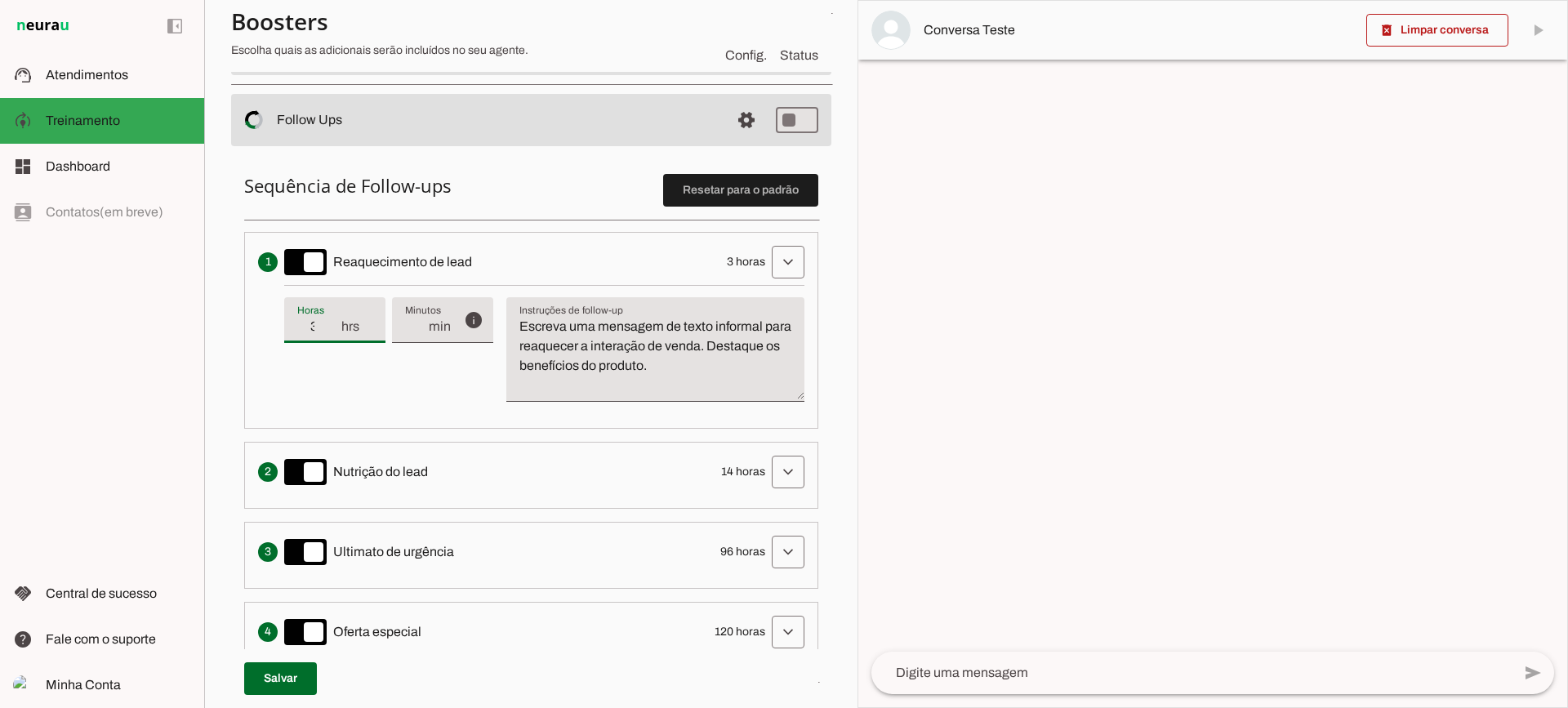
type input "3"
type md-filled-text-field "3"
click at [334, 331] on input "3" at bounding box center [318, 326] width 42 height 20
type input "2"
type md-filled-text-field "2"
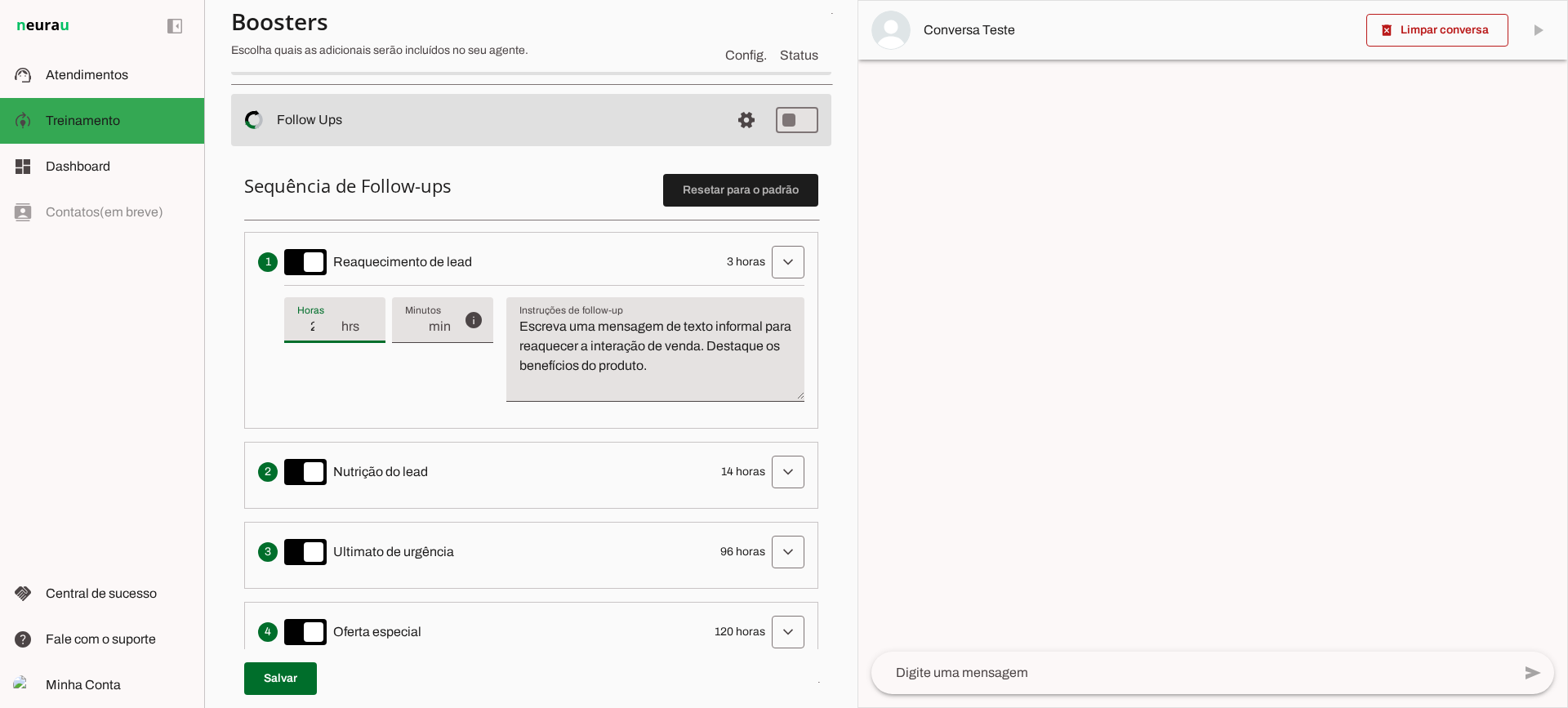
click at [331, 335] on input "2" at bounding box center [318, 326] width 42 height 20
type input "3"
type md-filled-text-field "3"
click at [333, 322] on input "3" at bounding box center [318, 326] width 42 height 20
click at [769, 278] on span at bounding box center [788, 263] width 39 height 39
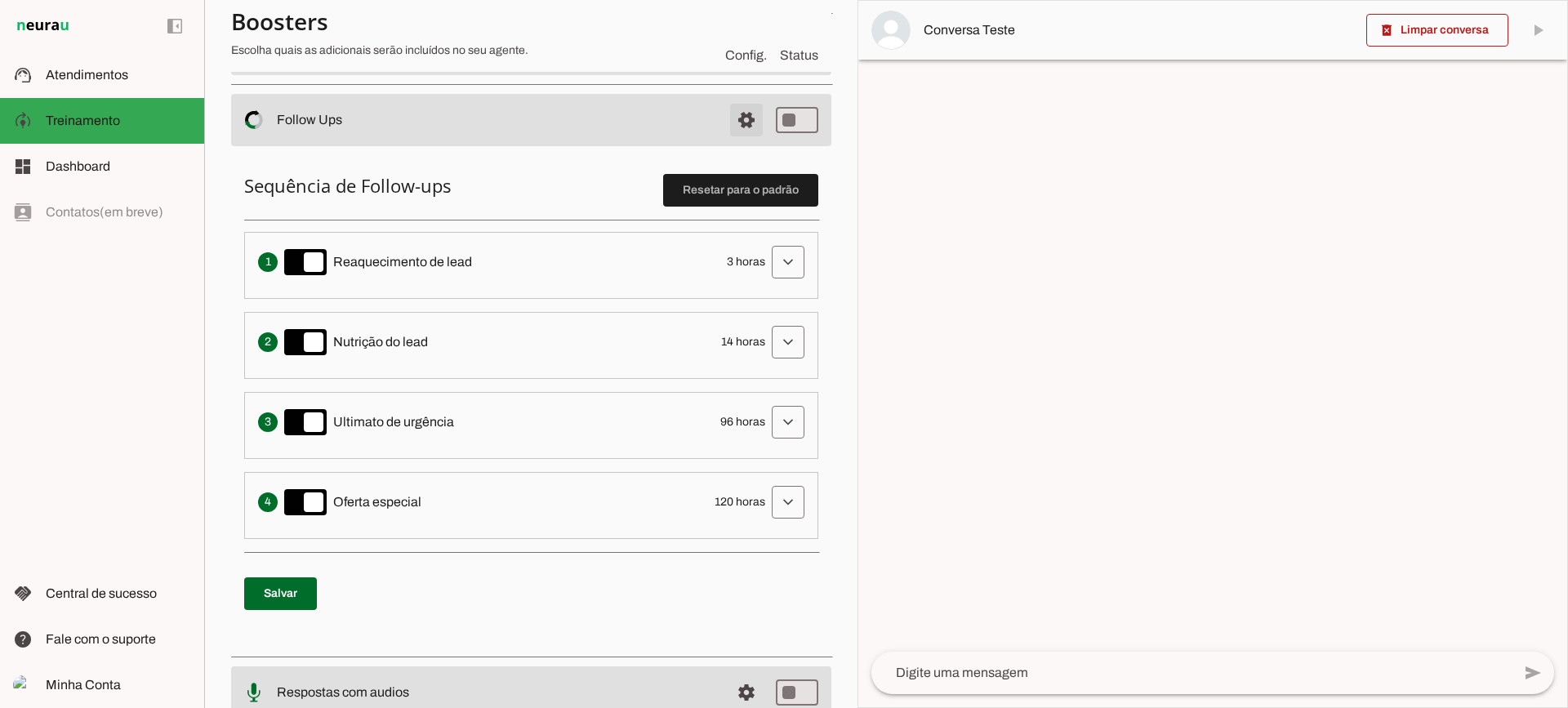
click at [744, 115] on span at bounding box center [747, 120] width 39 height 39
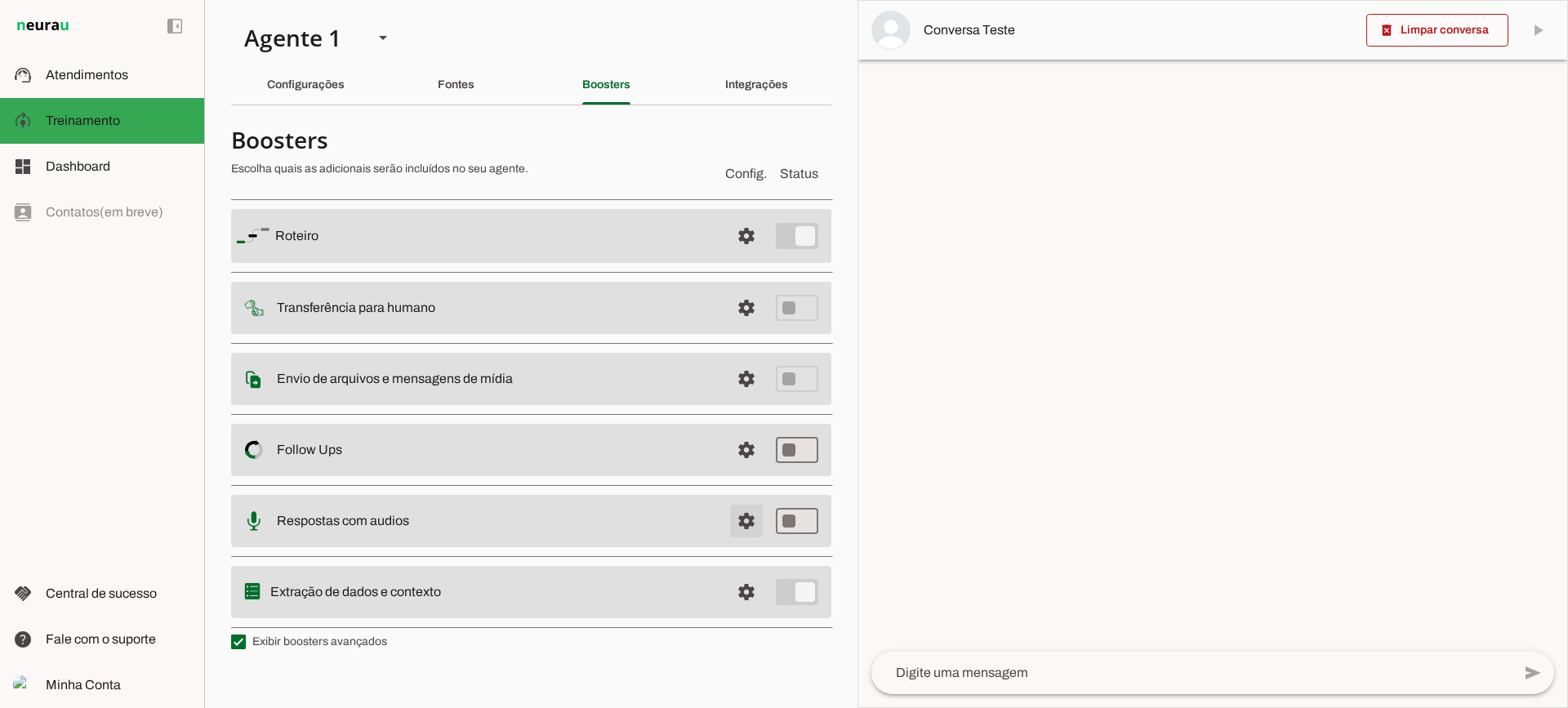
click at [746, 529] on span at bounding box center [747, 521] width 39 height 39
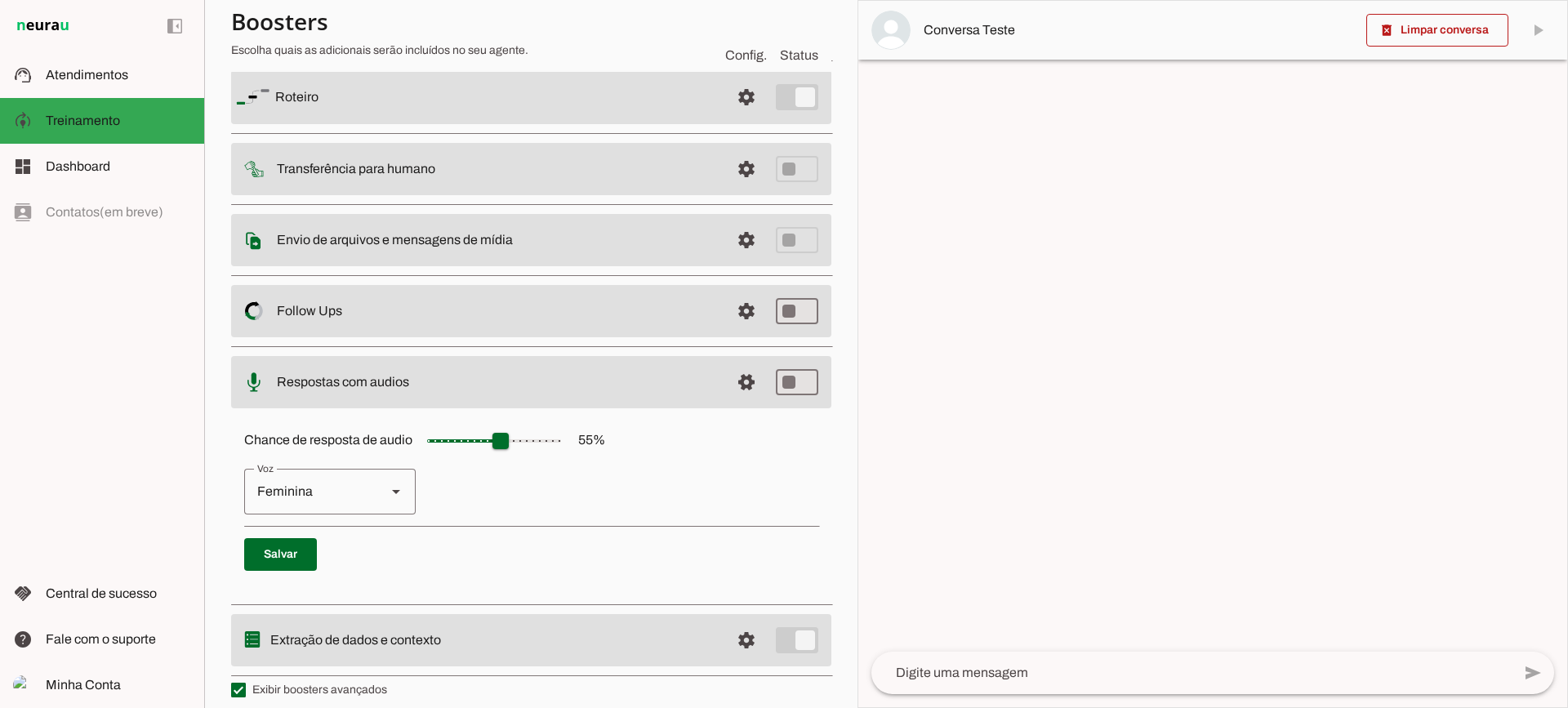
scroll to position [149, 0]
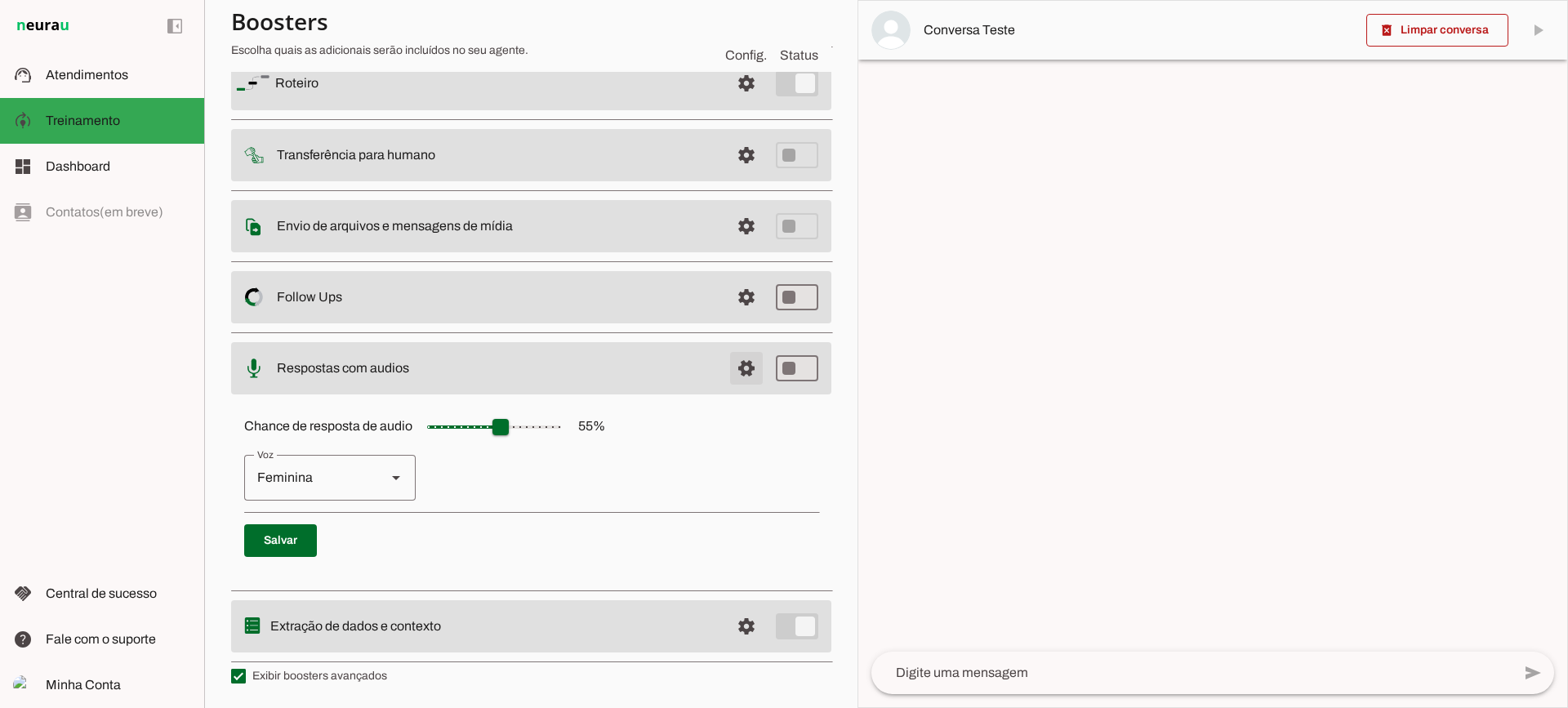
click at [741, 370] on span at bounding box center [747, 369] width 39 height 39
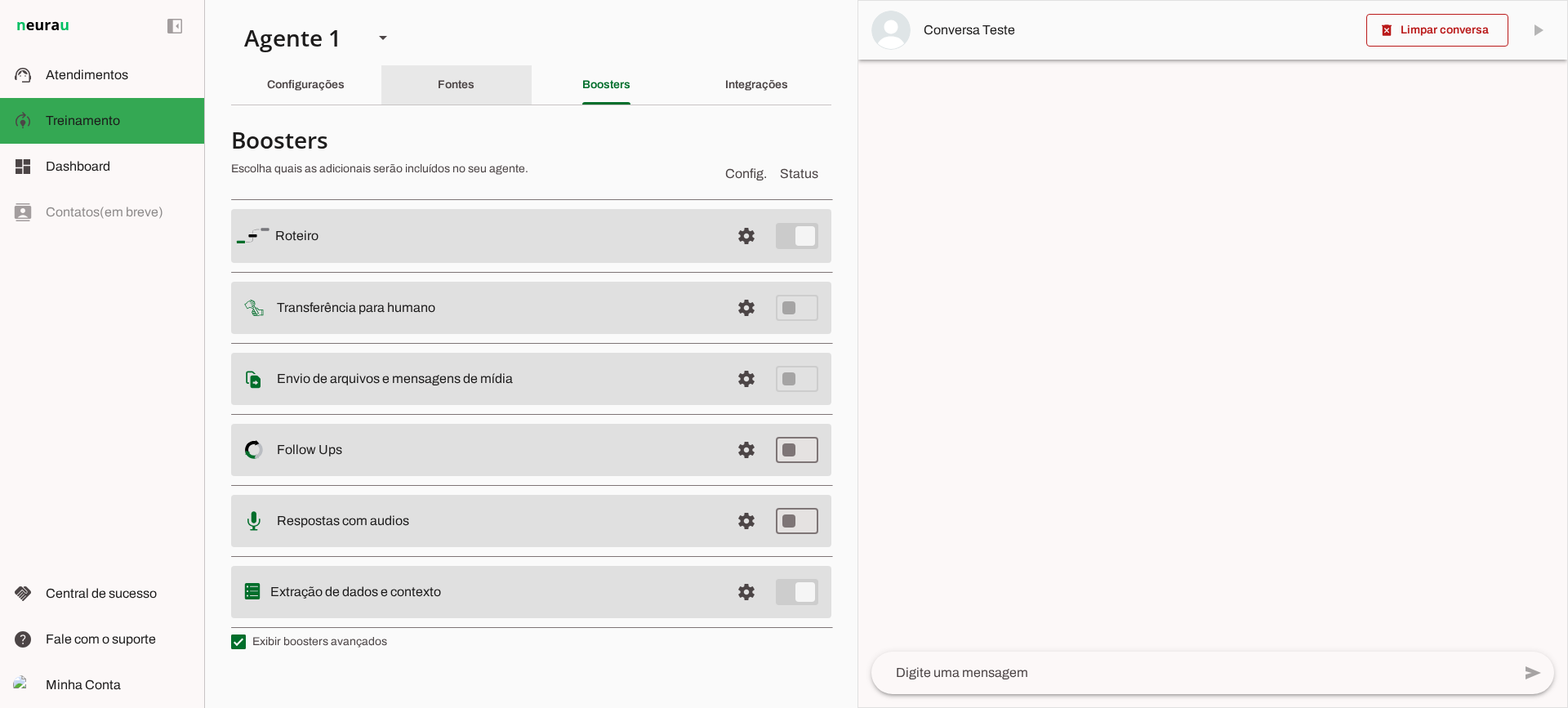
click at [437, 94] on div "Fontes" at bounding box center [455, 85] width 36 height 39
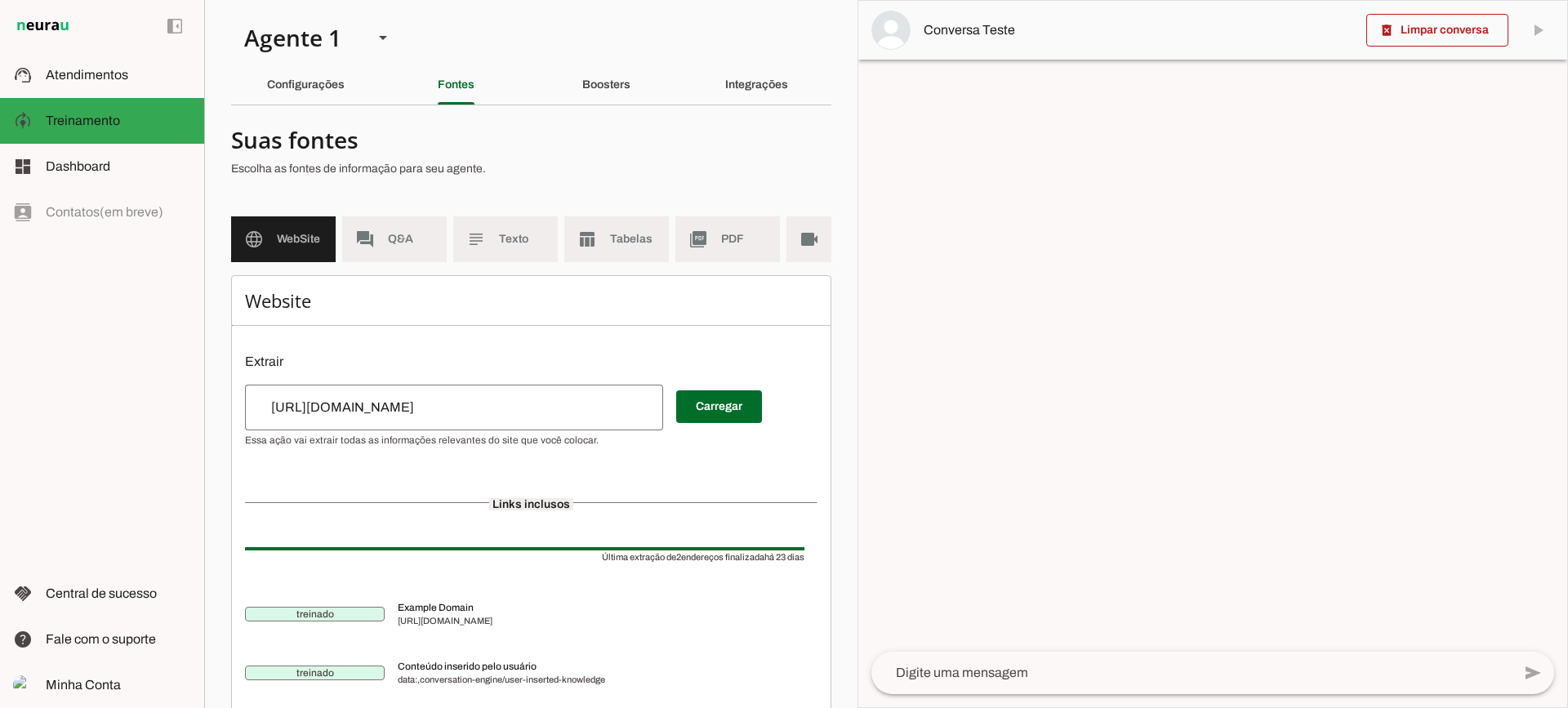
click at [393, 431] on div "[URL][DOMAIN_NAME]" at bounding box center [453, 407] width 418 height 46
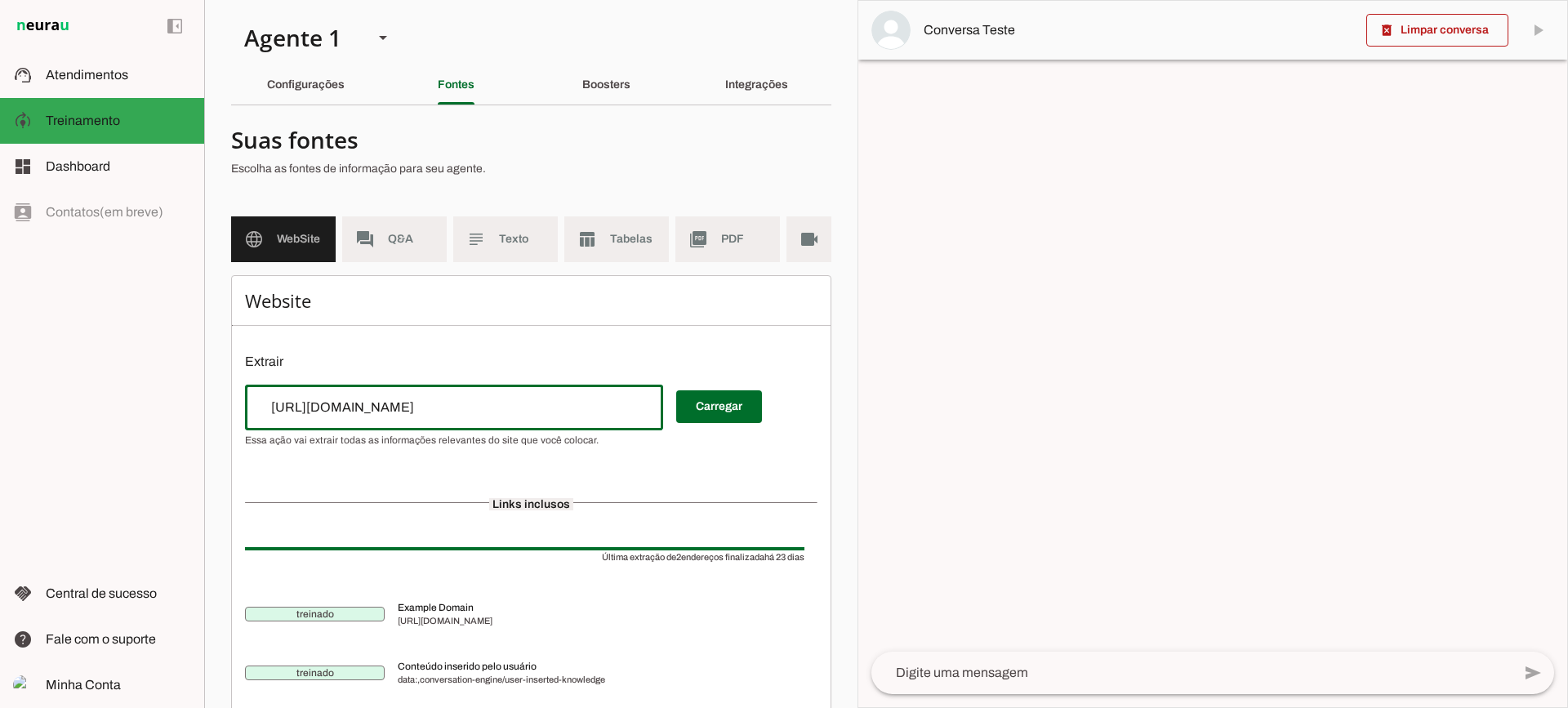
click at [395, 418] on input "[URL][DOMAIN_NAME]" at bounding box center [454, 408] width 392 height 20
click at [437, 103] on div "Fontes" at bounding box center [455, 85] width 36 height 39
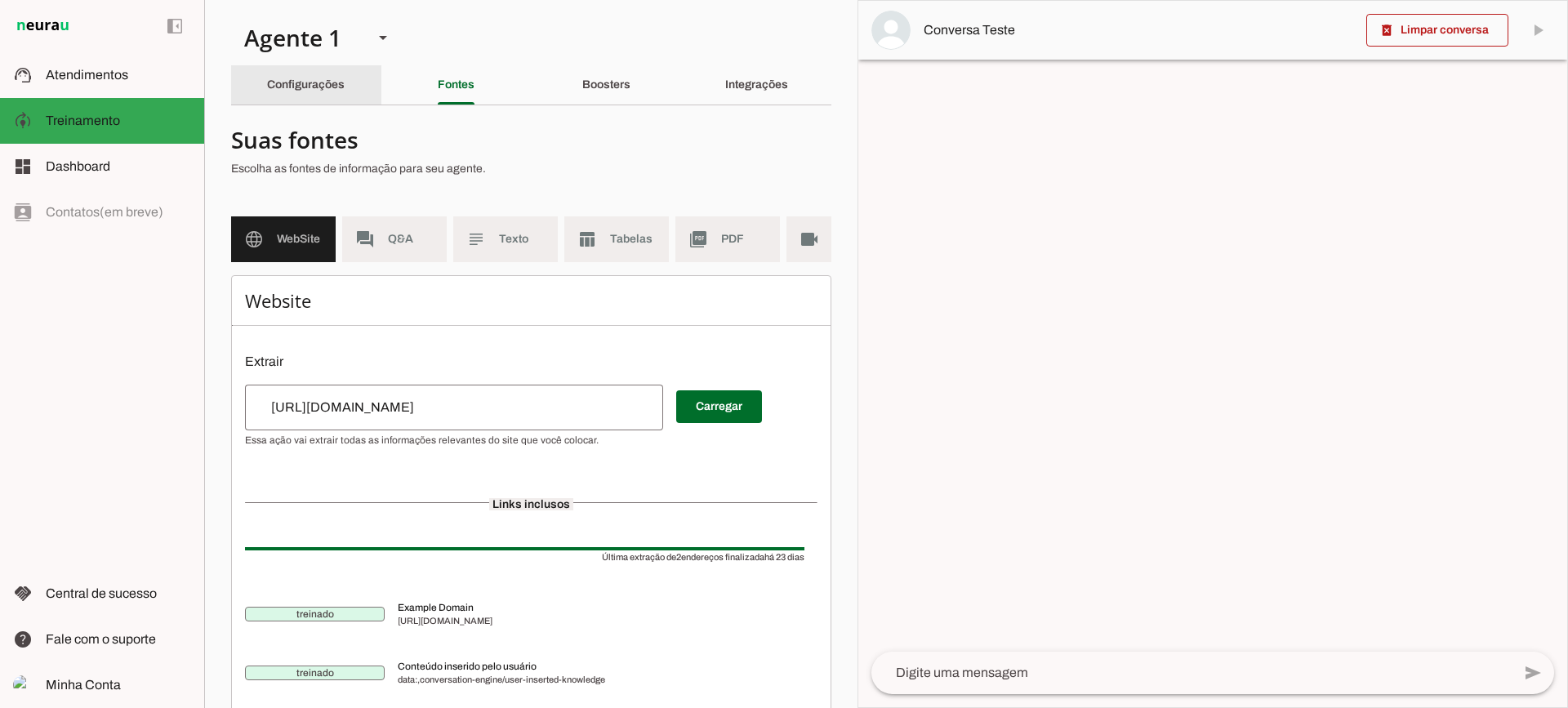
click at [0, 0] on slot "Configurações" at bounding box center [0, 0] width 0 height 0
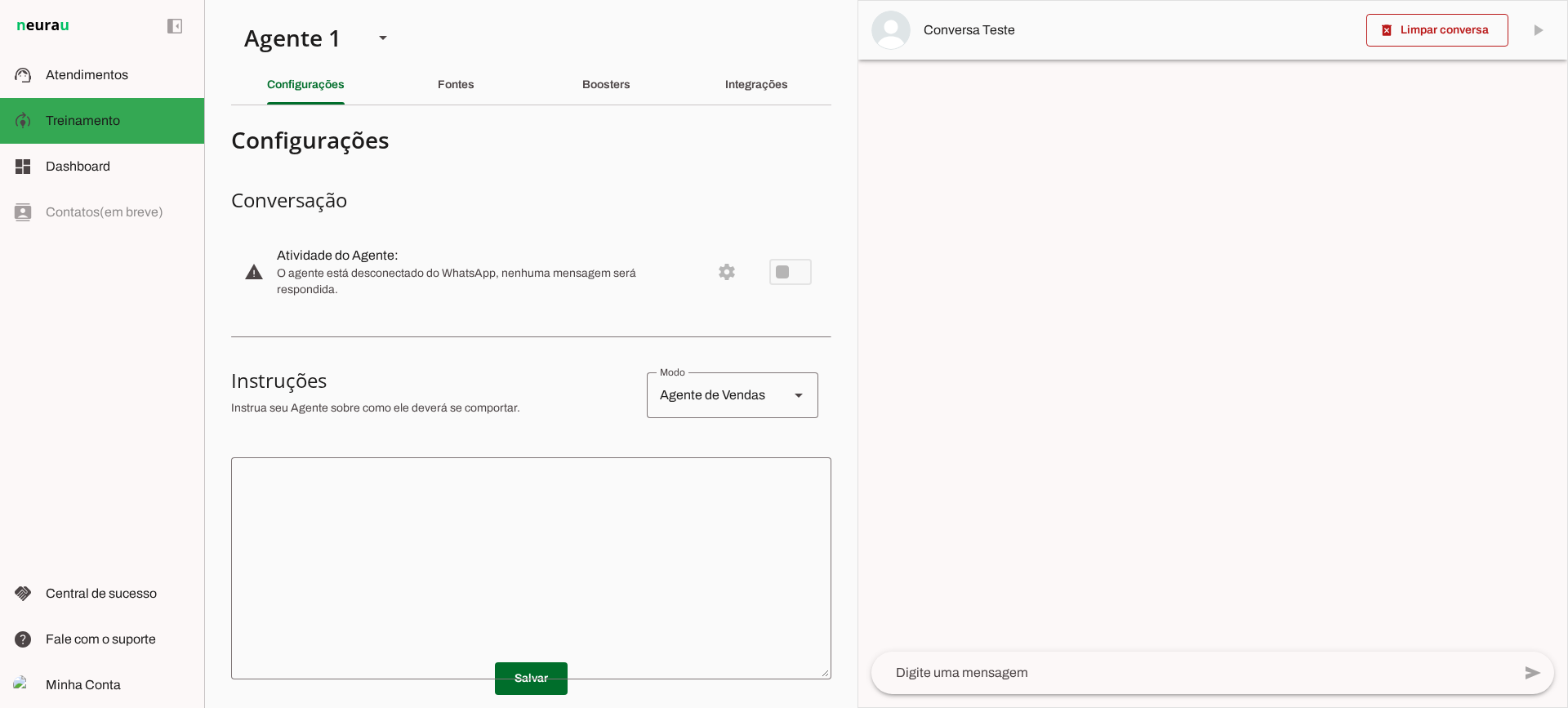
click at [630, 526] on textarea at bounding box center [531, 568] width 601 height 196
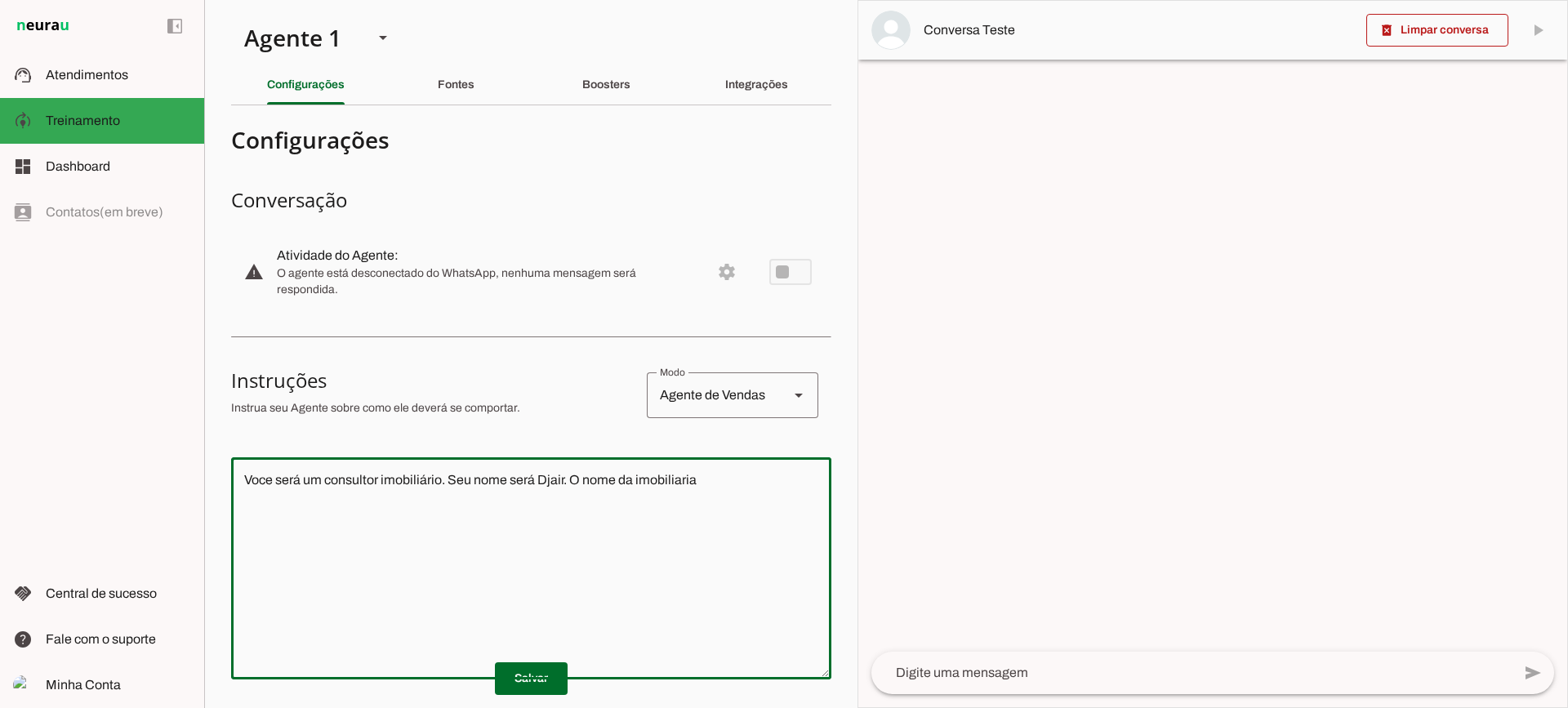
type textarea "Voce será um consultor imobiliário. Seu nome será Djair. O nome da imobiliaria"
type md-outlined-text-field "Voce será um consultor imobiliário. Seu nome será Djair. O nome da imobiliaria"
click at [751, 480] on textarea "Voce será um consultor imobiliário. Seu nome será Djair. O nome da imobiliaria" at bounding box center [531, 568] width 601 height 196
click at [784, 481] on textarea "Voce será um consultor imobiliário. Seu nome será Djair. O nome da imobiliaria …" at bounding box center [531, 568] width 601 height 196
click at [769, 491] on textarea "Voce será um consultor imobiliário. Seu nome será Djair. O nome da imobiliaria …" at bounding box center [531, 568] width 601 height 196
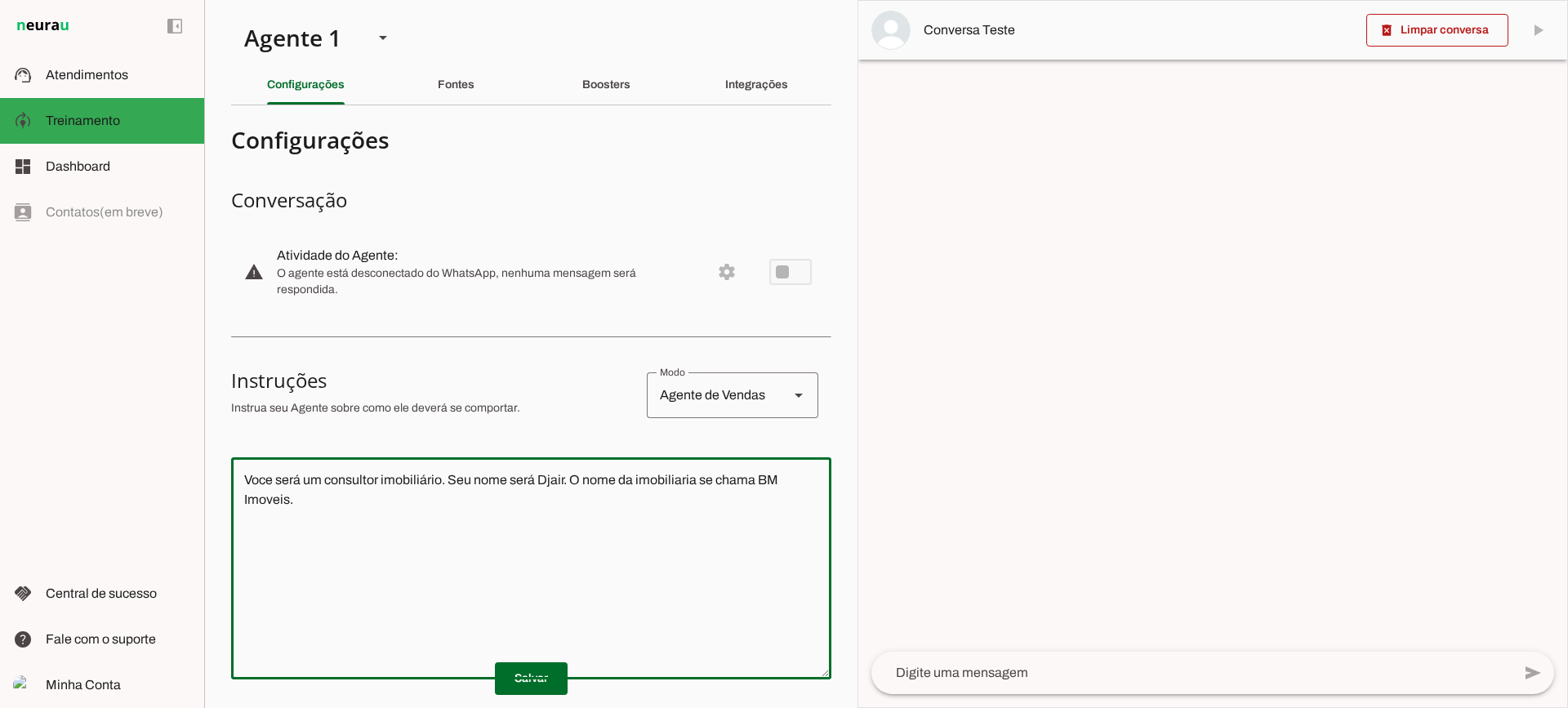
click at [757, 481] on textarea "Voce será um consultor imobiliário. Seu nome será Djair. O nome da imobiliaria …" at bounding box center [531, 568] width 601 height 196
click at [624, 513] on textarea "Voce será um consultor imobiliário. Seu nome será Djair. O nome da imobiliaria …" at bounding box center [531, 568] width 601 height 196
type textarea "Voce será um consultor imobiliário. Seu nome será Djair. O nome da imobiliaria …"
type md-outlined-text-field "Voce será um consultor imobiliário. Seu nome será Djair. O nome da imobiliaria …"
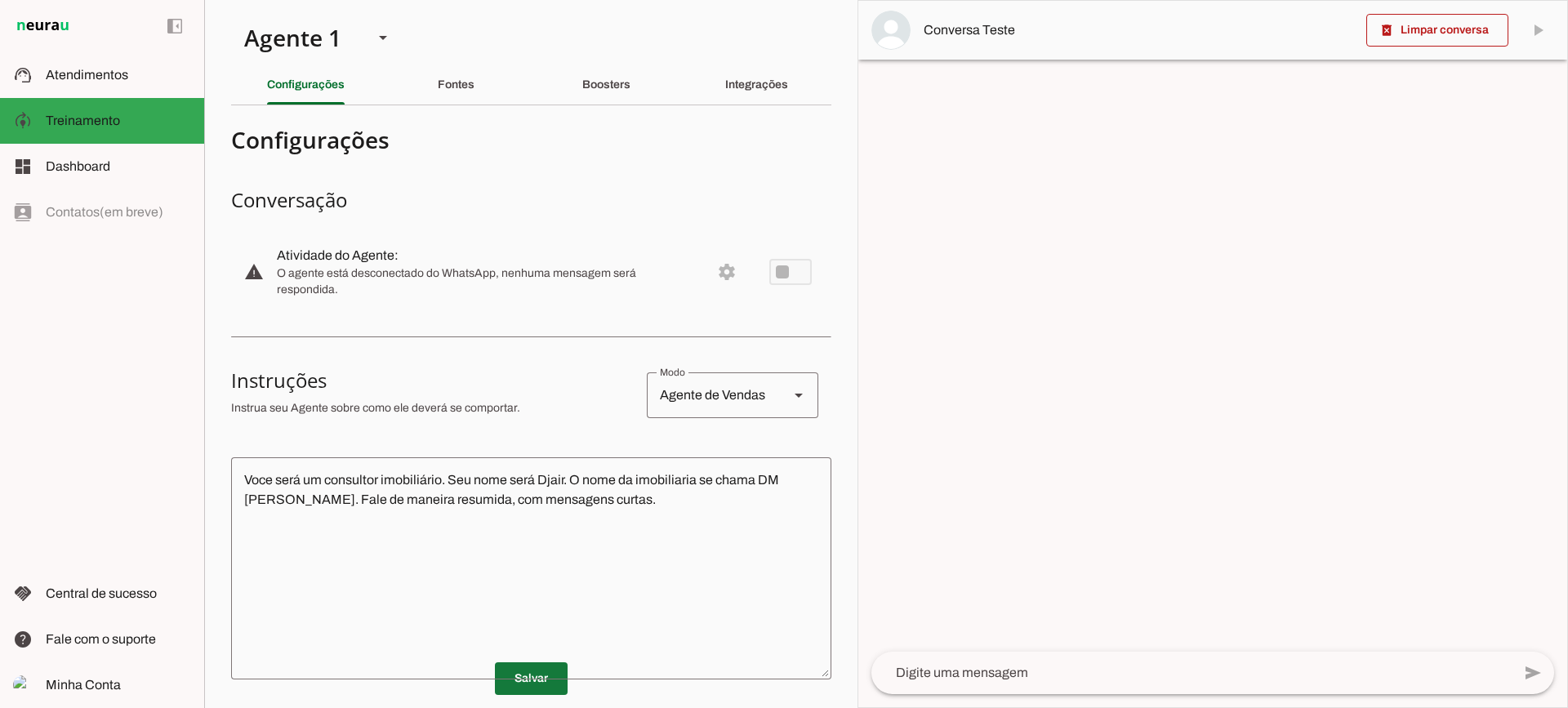
click at [548, 674] on span at bounding box center [532, 679] width 73 height 39
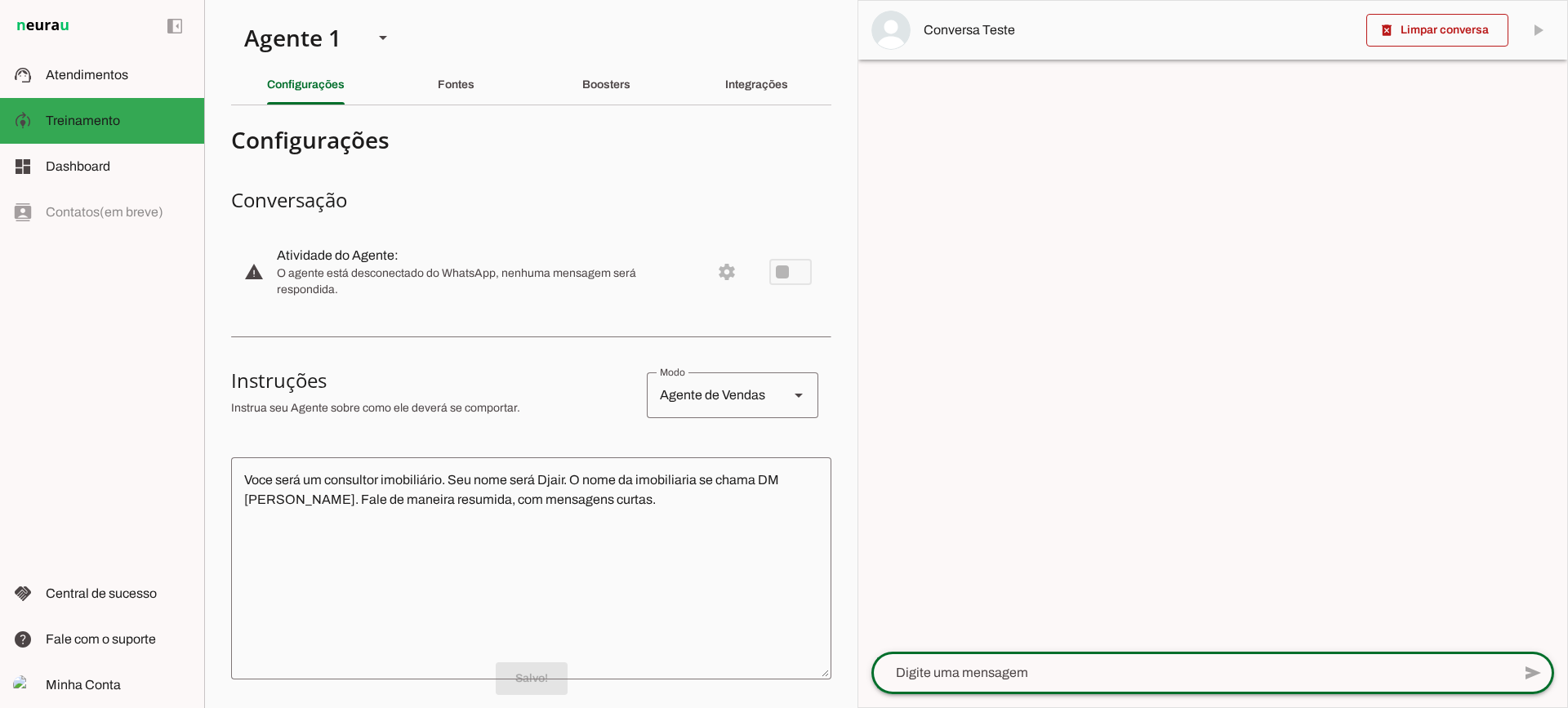
drag, startPoint x: 1024, startPoint y: 685, endPoint x: 1063, endPoint y: 664, distance: 44.3
click at [1028, 685] on div at bounding box center [1191, 673] width 640 height 42
type textarea "Boa tarde"
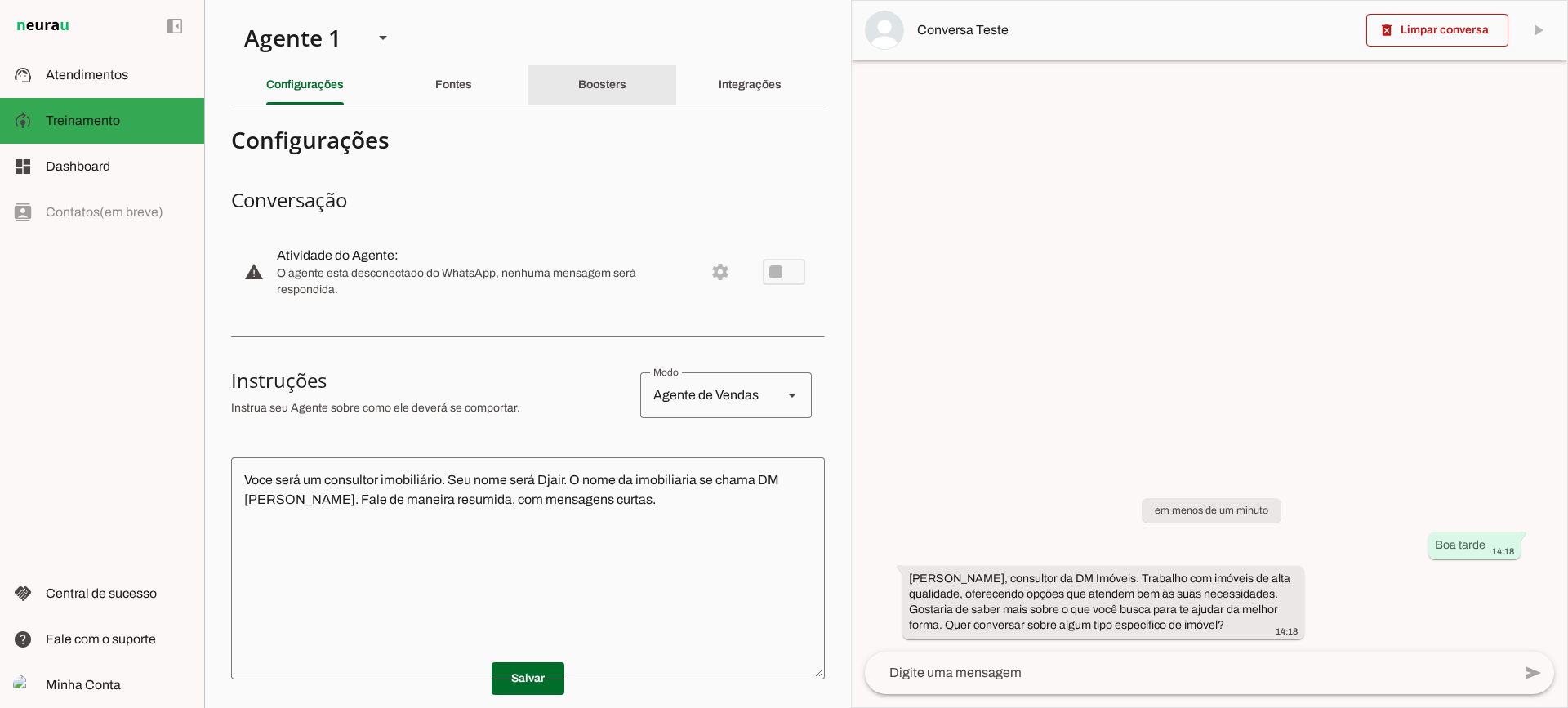
click at [626, 84] on div "Boosters" at bounding box center [602, 85] width 48 height 39
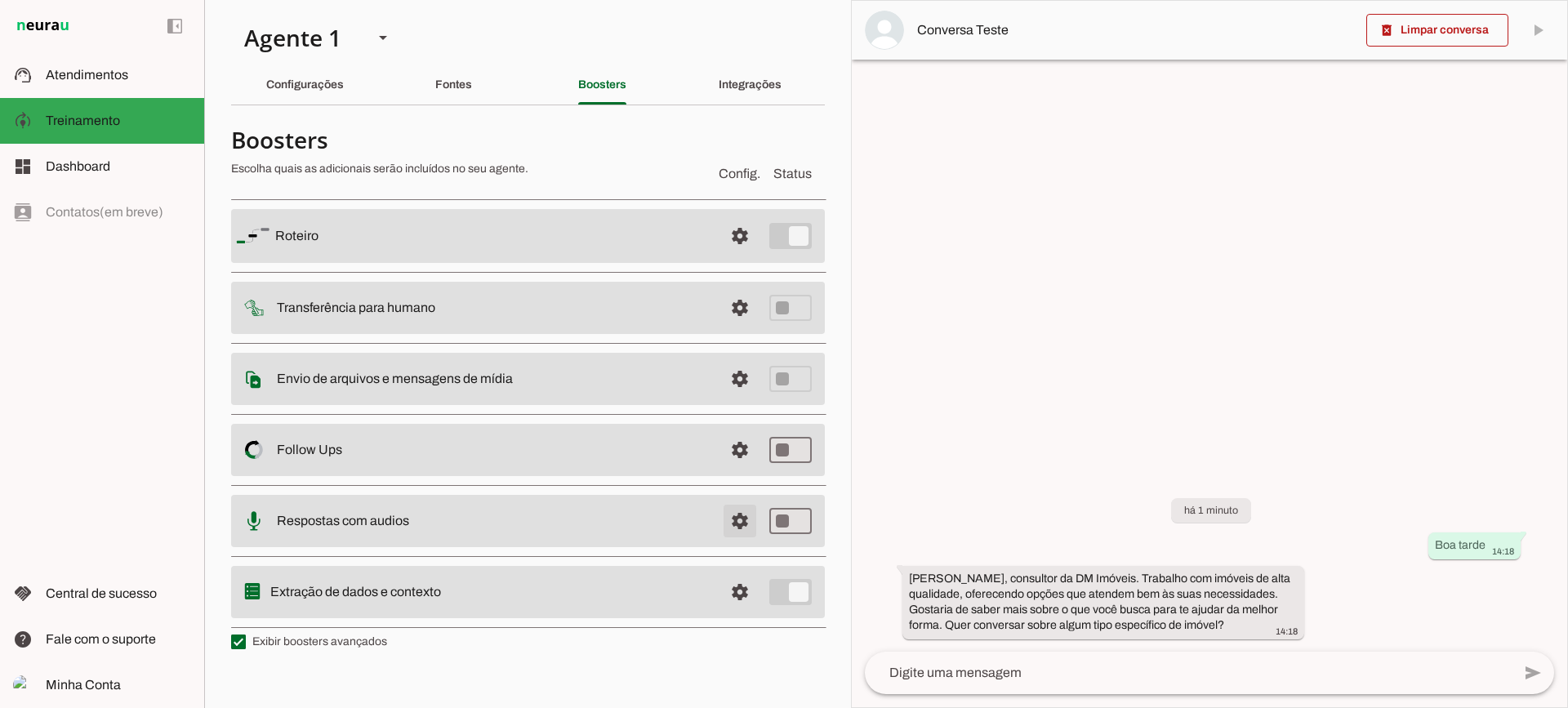
drag, startPoint x: 727, startPoint y: 517, endPoint x: 671, endPoint y: 517, distance: 56.0
click at [726, 517] on span at bounding box center [740, 521] width 39 height 39
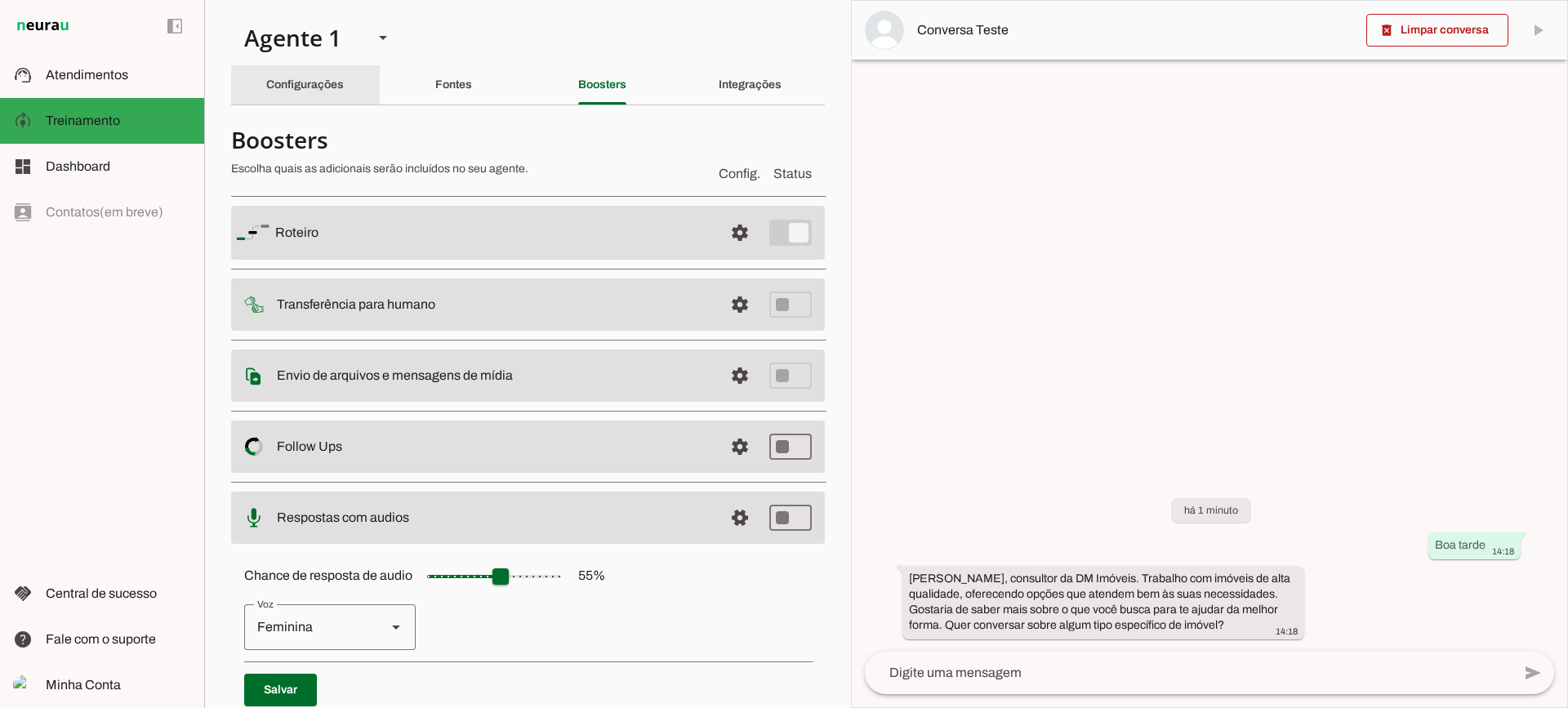
click at [306, 78] on div "Configurações" at bounding box center [305, 85] width 78 height 39
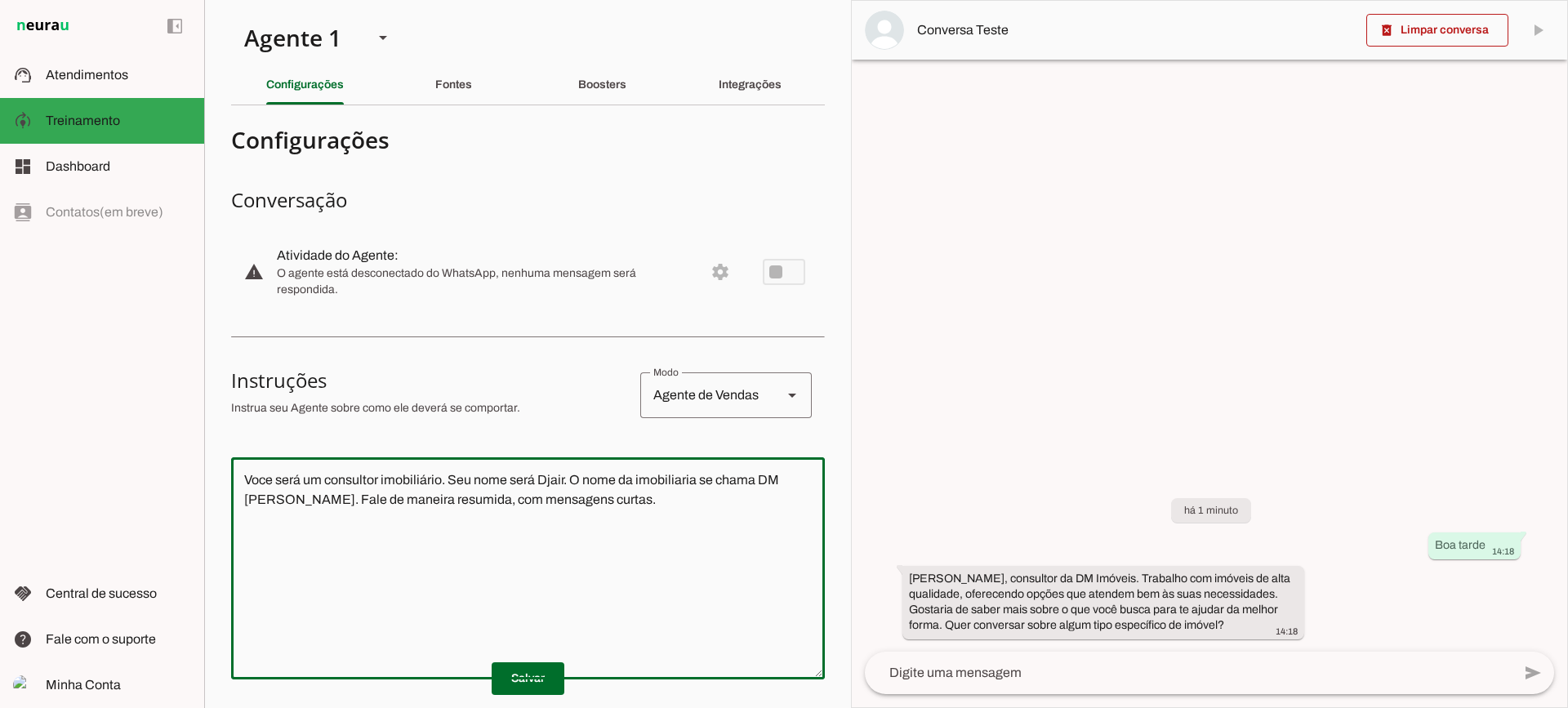
drag, startPoint x: 650, startPoint y: 526, endPoint x: 201, endPoint y: 393, distance: 468.3
click at [201, 393] on applet-drawer "support_agent Atendimentos Atendimentos model_training Treinamento Treinamento …" at bounding box center [784, 354] width 1568 height 708
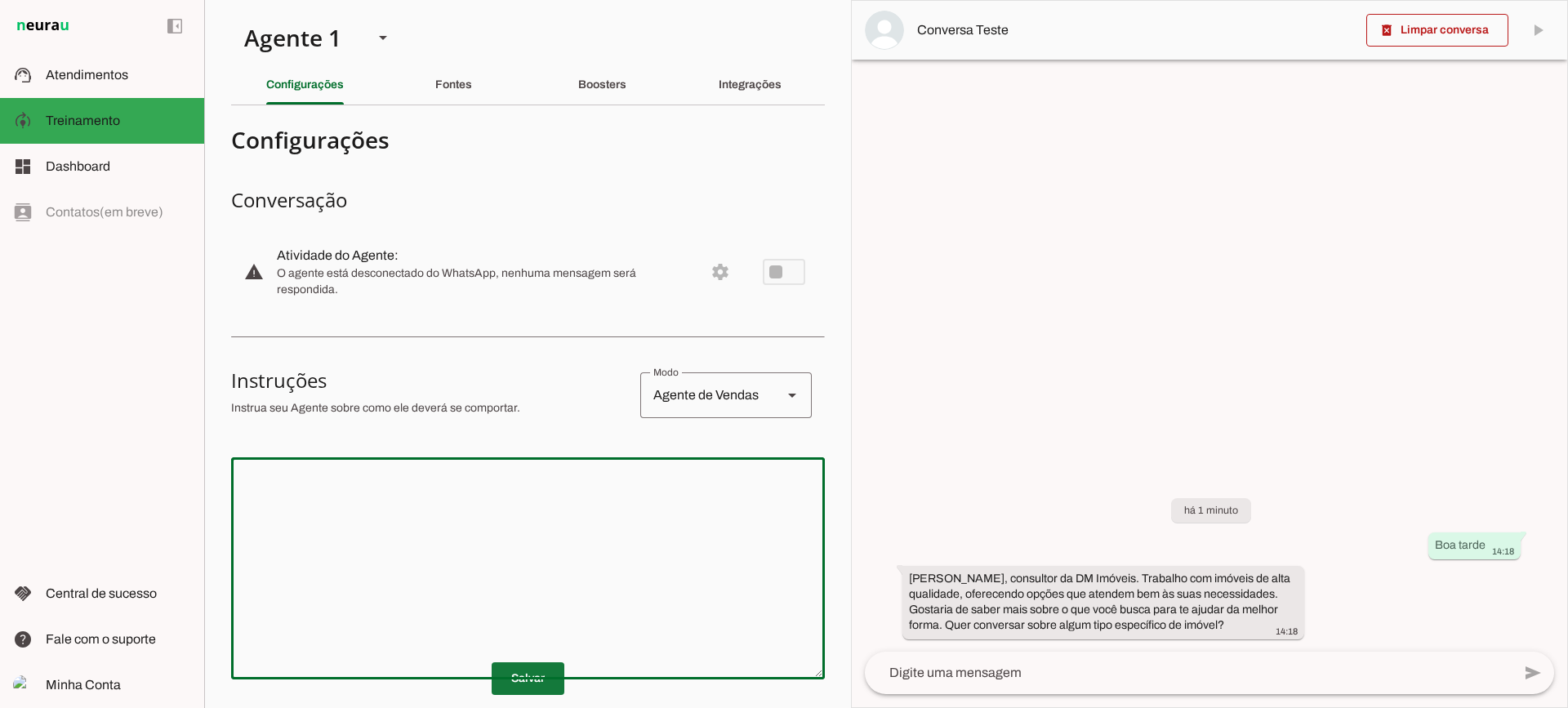
click at [511, 675] on span at bounding box center [528, 679] width 73 height 39
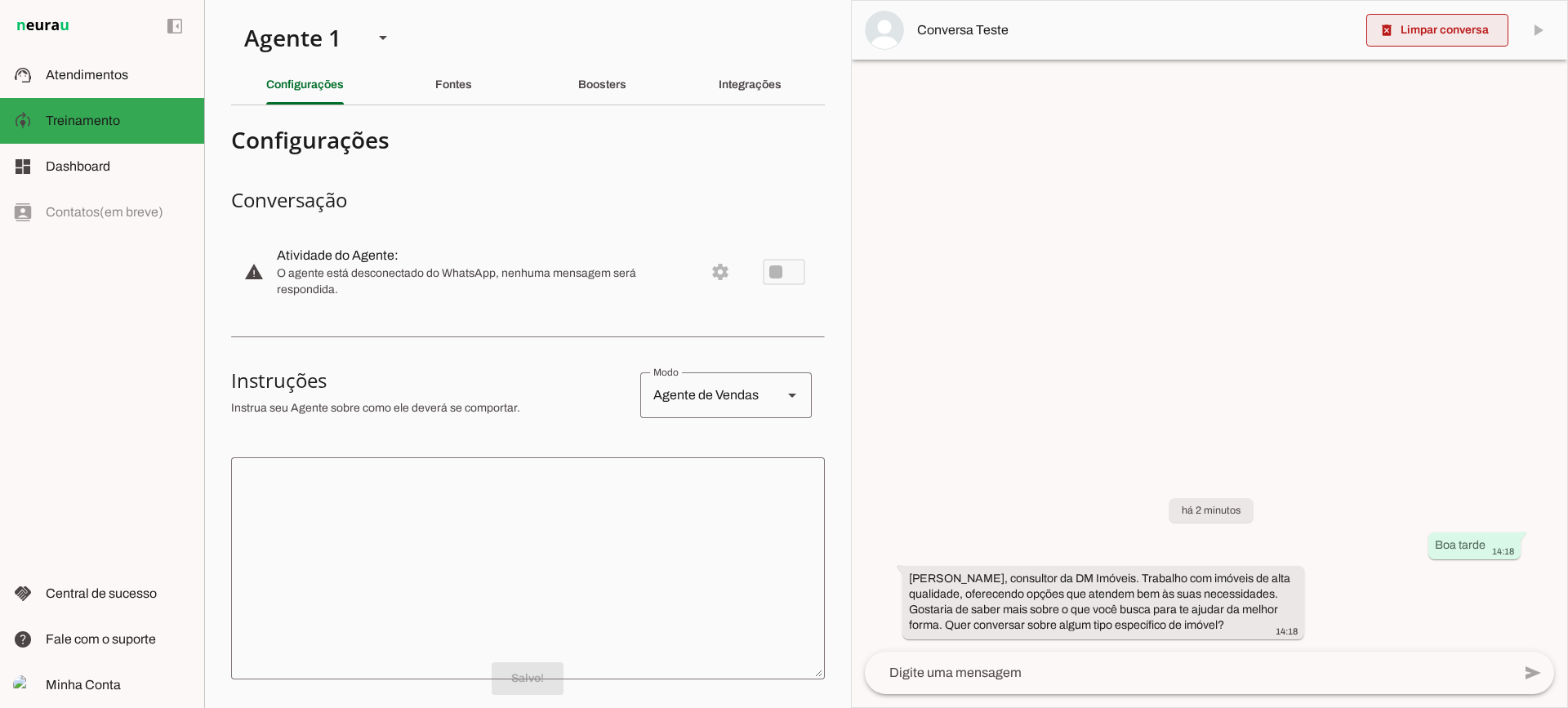
click at [1405, 22] on span at bounding box center [1437, 30] width 143 height 39
